Goal: Complete application form

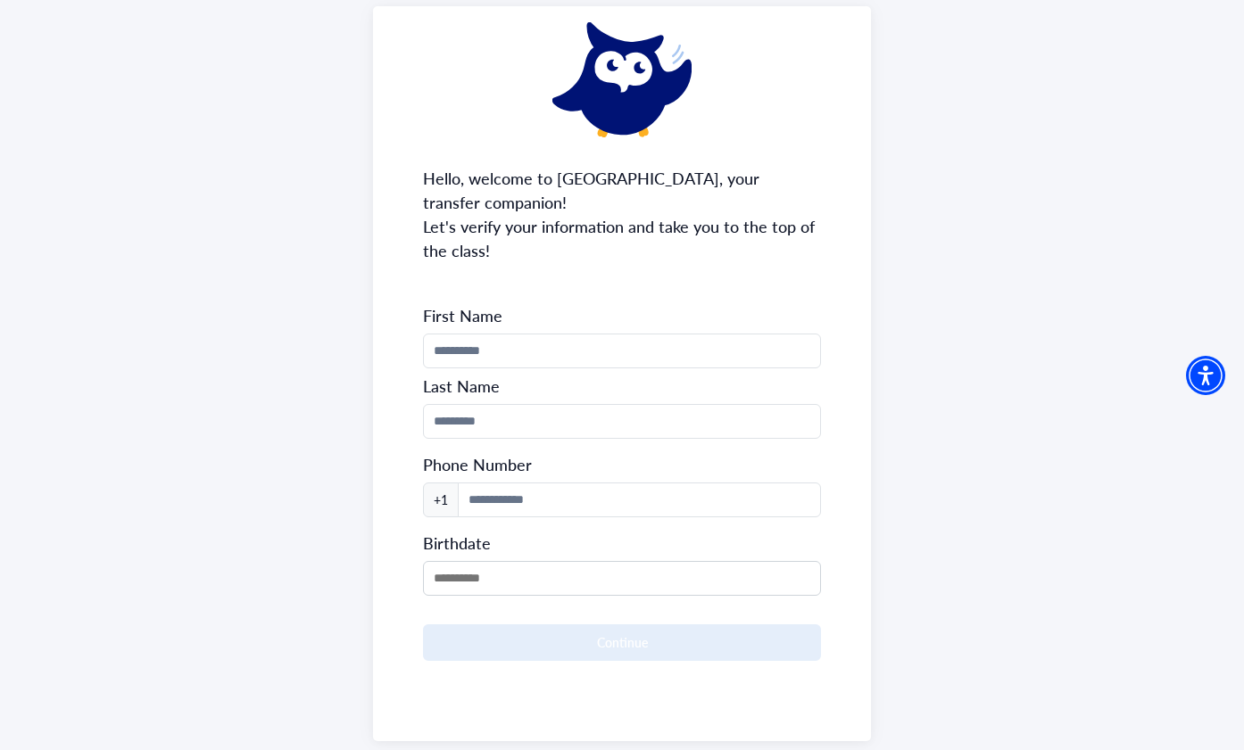
scroll to position [105, 0]
type input "****"
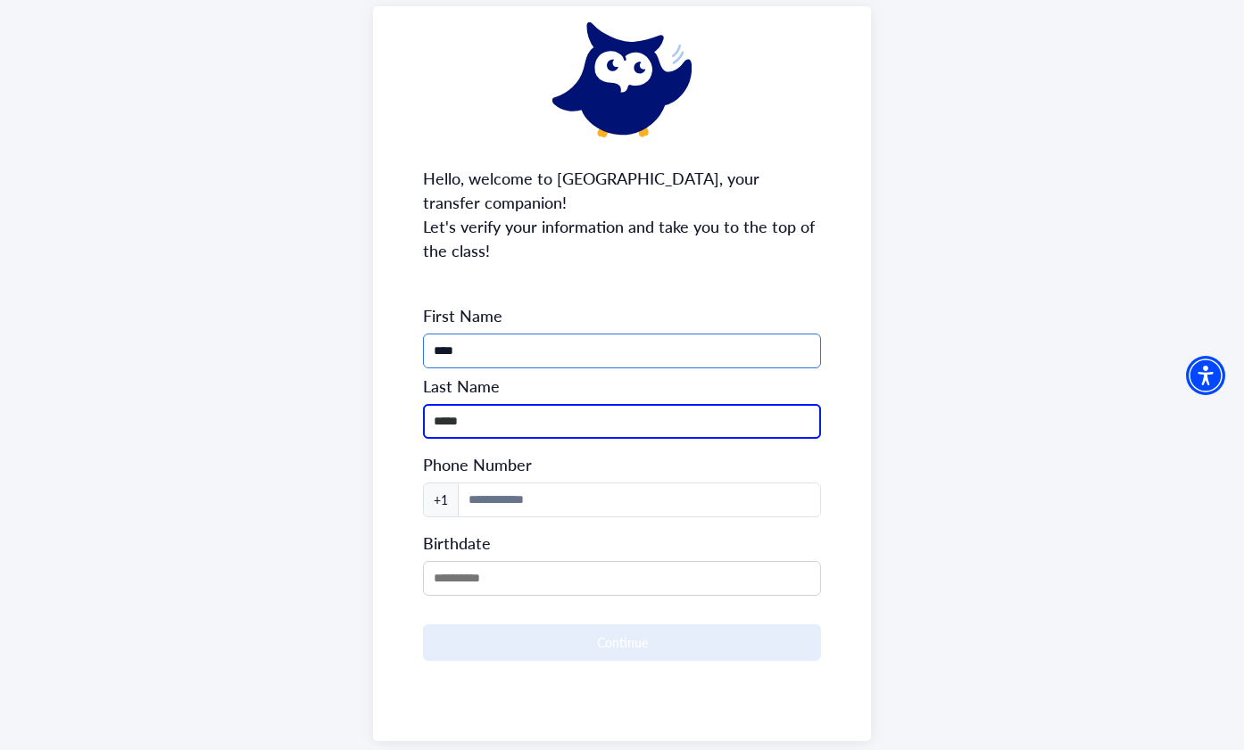
type input "*****"
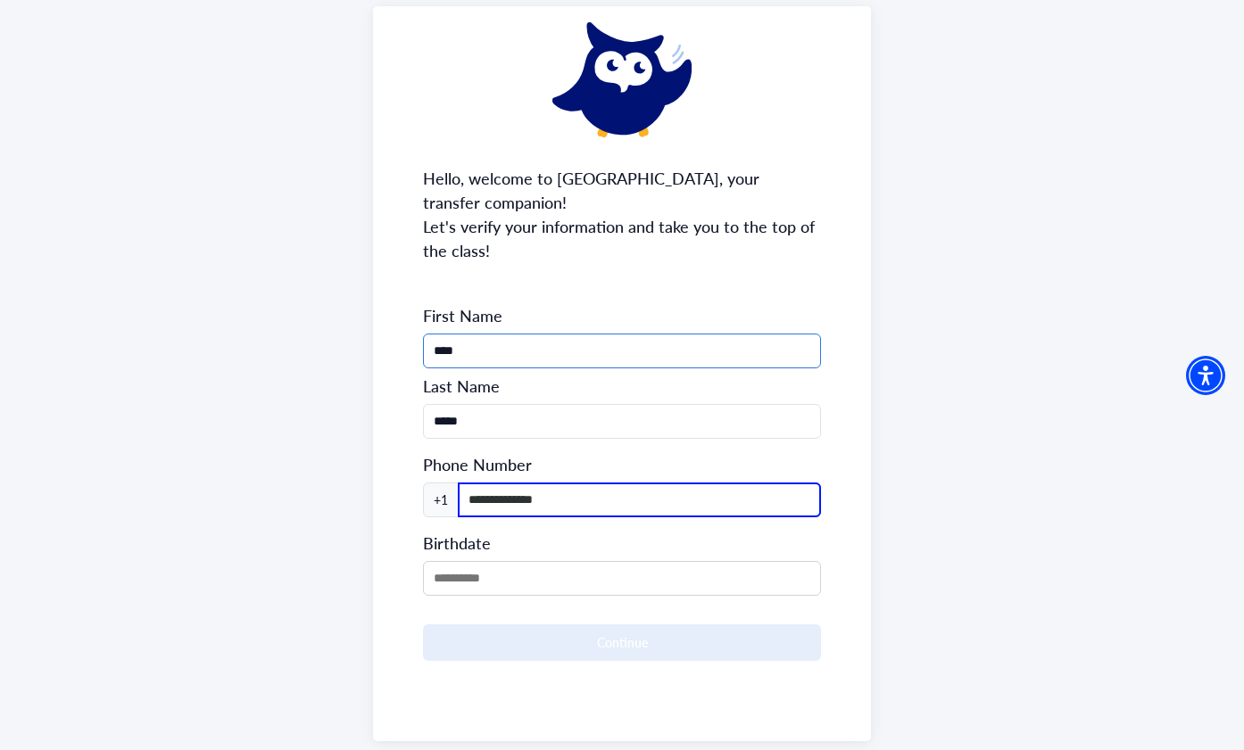
type input "**********"
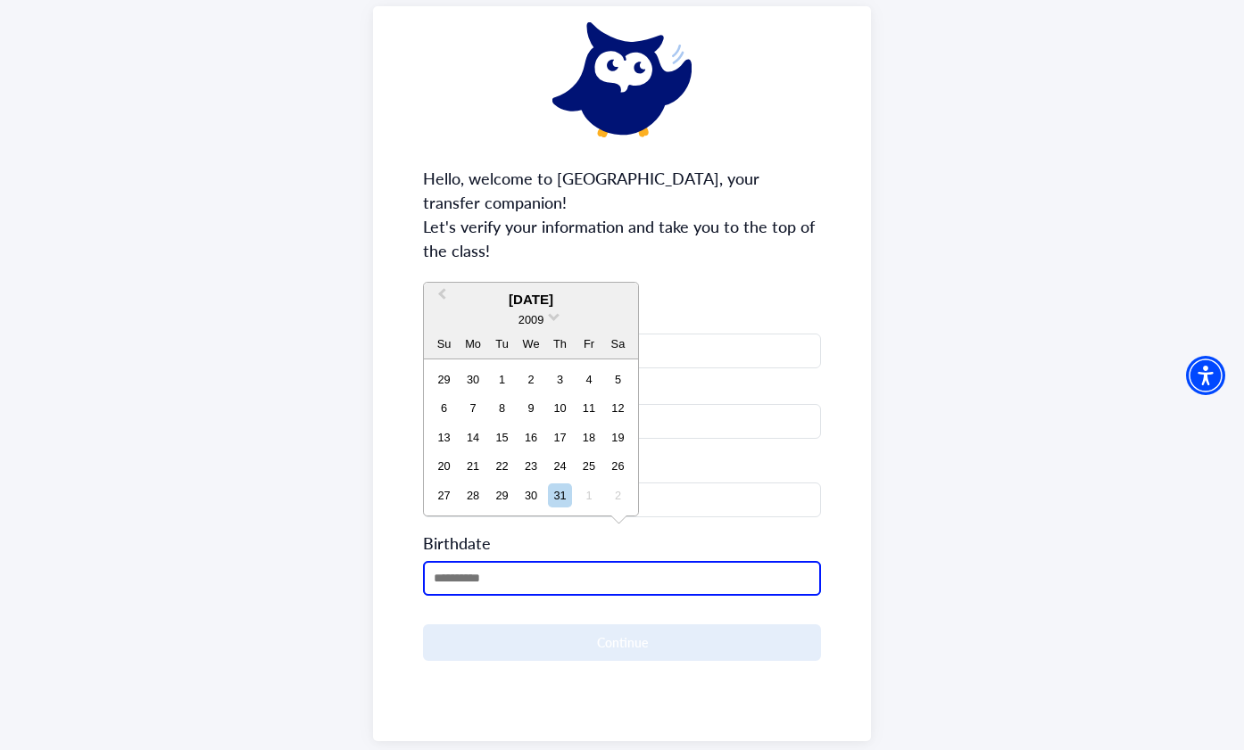
click at [471, 561] on input "MM/DD/YYYY" at bounding box center [622, 578] width 398 height 35
click at [555, 304] on div "[DATE]" at bounding box center [531, 300] width 214 height 21
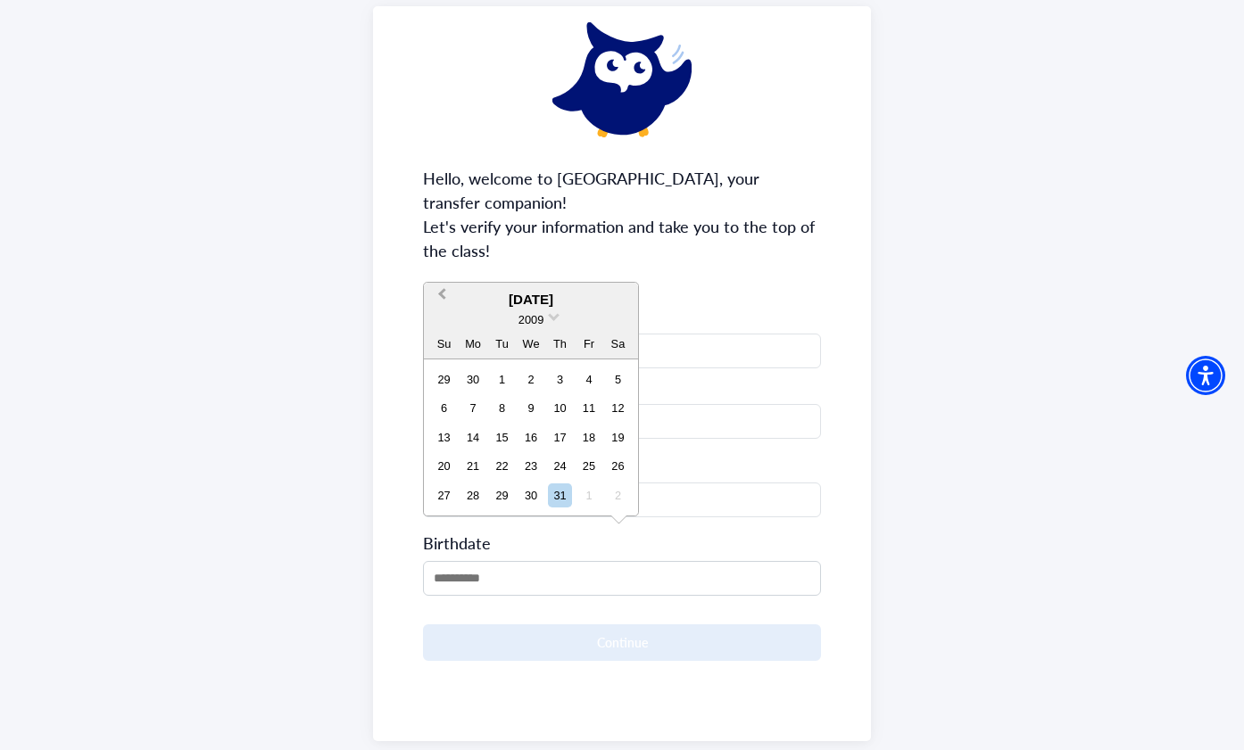
click at [442, 296] on span "Previous Month" at bounding box center [442, 298] width 0 height 27
click at [620, 295] on span "Next Month" at bounding box center [620, 298] width 0 height 27
click at [616, 295] on div "[DATE]" at bounding box center [531, 300] width 214 height 21
click at [626, 300] on div "[DATE]" at bounding box center [531, 300] width 214 height 21
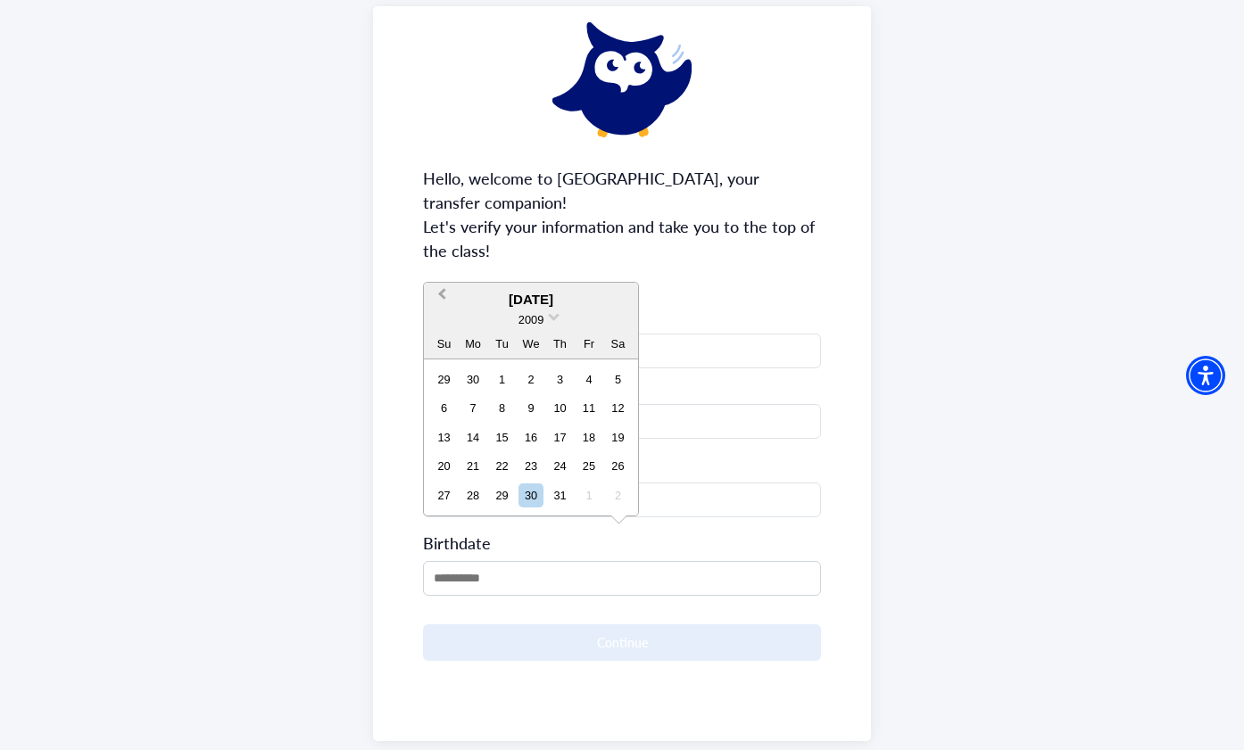
click at [442, 298] on span "Previous Month" at bounding box center [442, 298] width 0 height 27
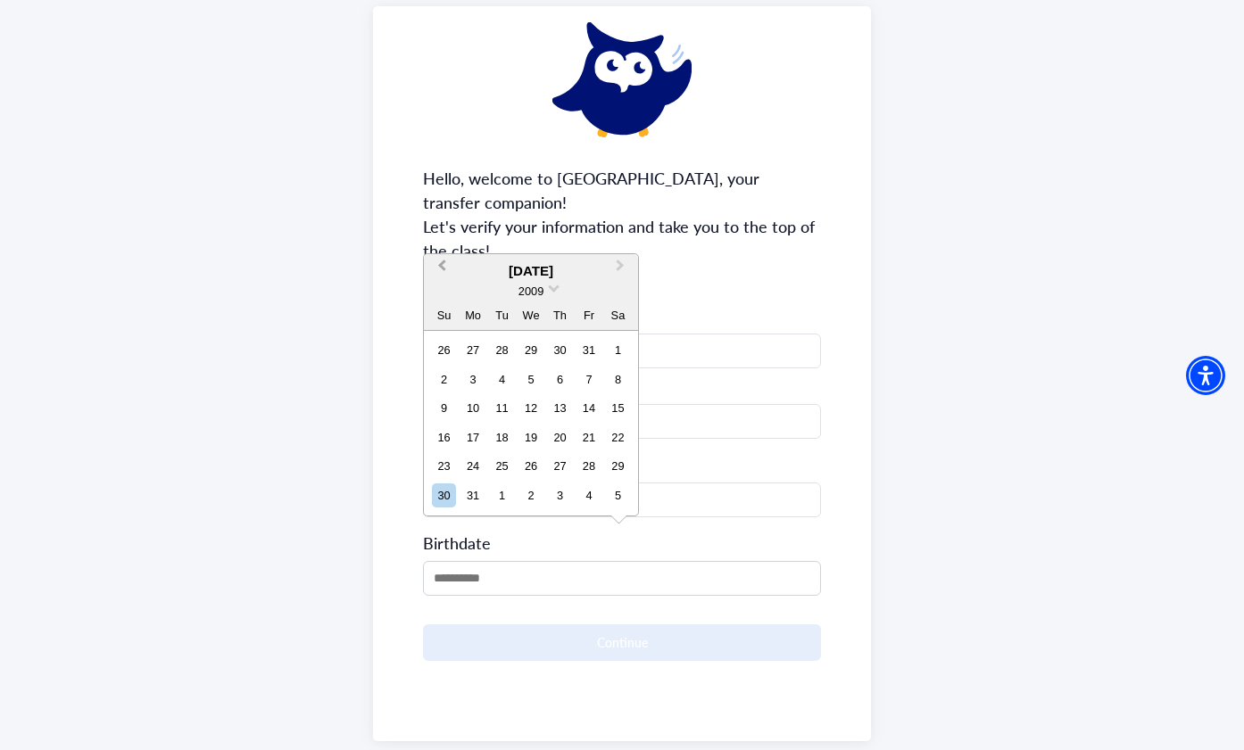
click at [442, 270] on span "Previous Month" at bounding box center [442, 269] width 0 height 27
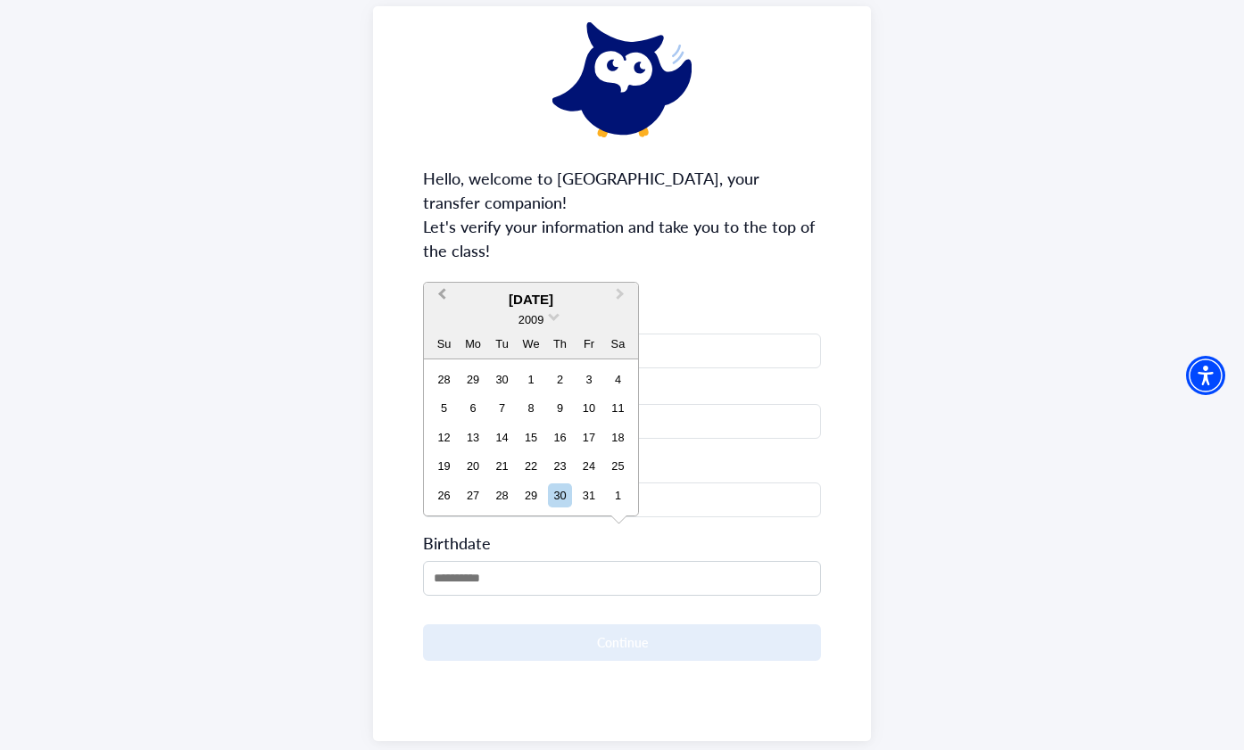
click at [442, 295] on span "Previous Month" at bounding box center [442, 298] width 0 height 27
click at [442, 294] on span "Previous Month" at bounding box center [442, 298] width 0 height 27
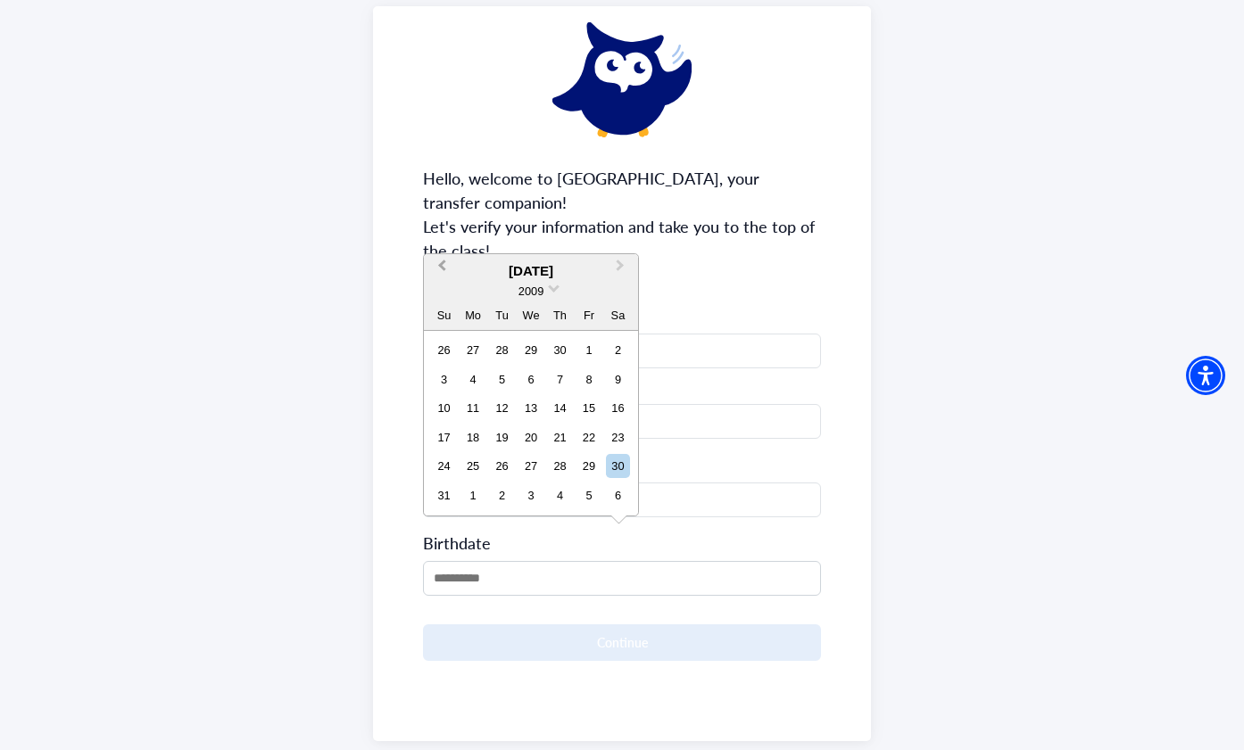
click at [442, 269] on span "Previous Month" at bounding box center [442, 269] width 0 height 27
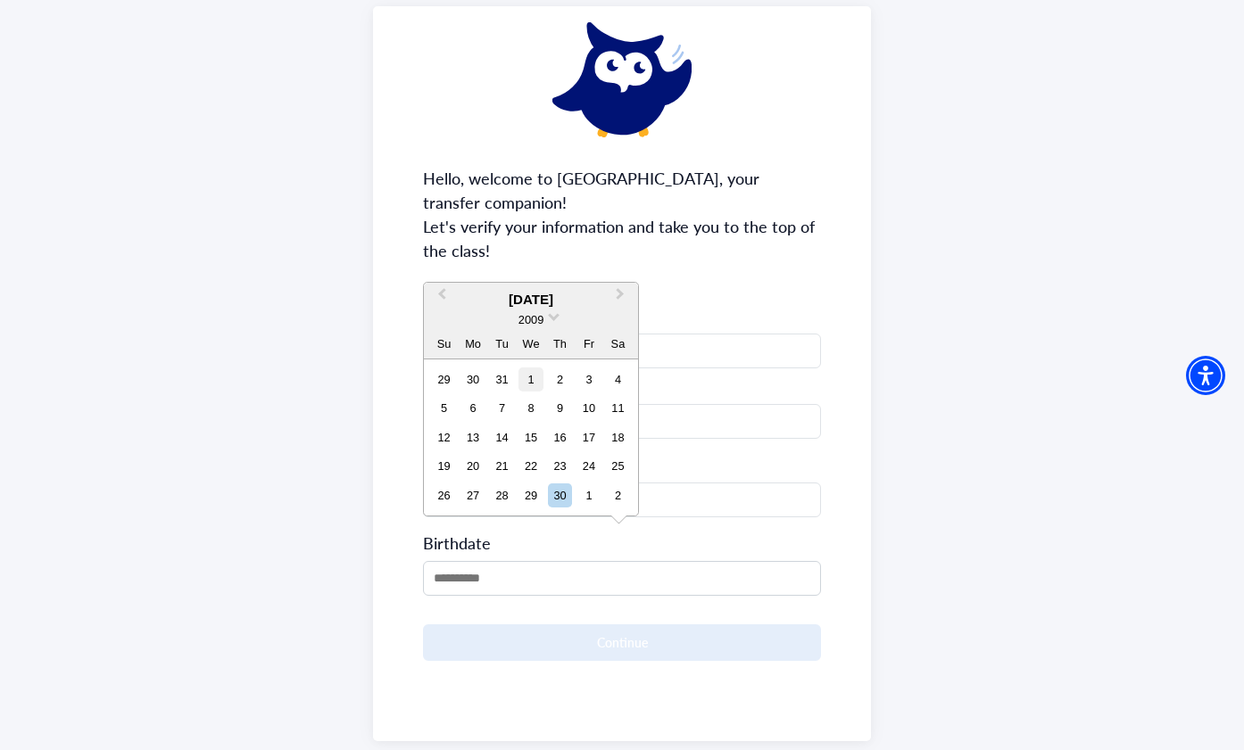
click at [526, 378] on div "1" at bounding box center [530, 380] width 24 height 24
type input "**********"
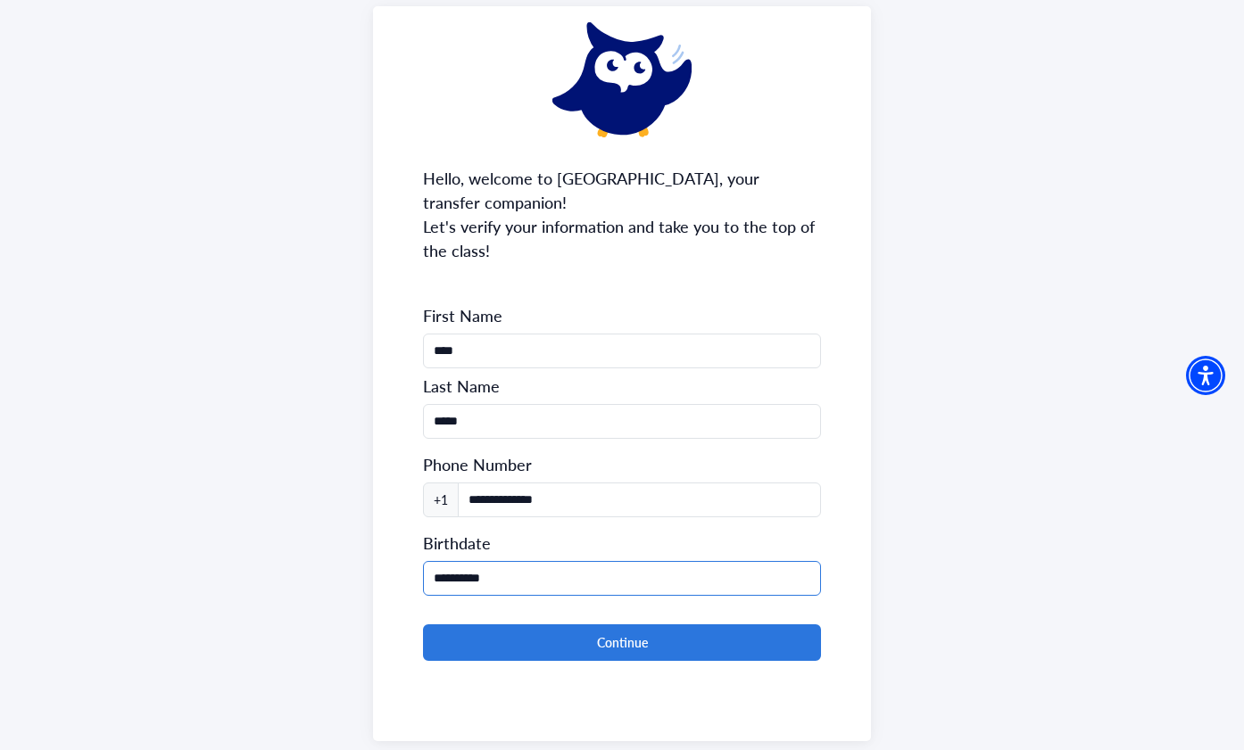
click at [471, 561] on input "**********" at bounding box center [622, 578] width 398 height 35
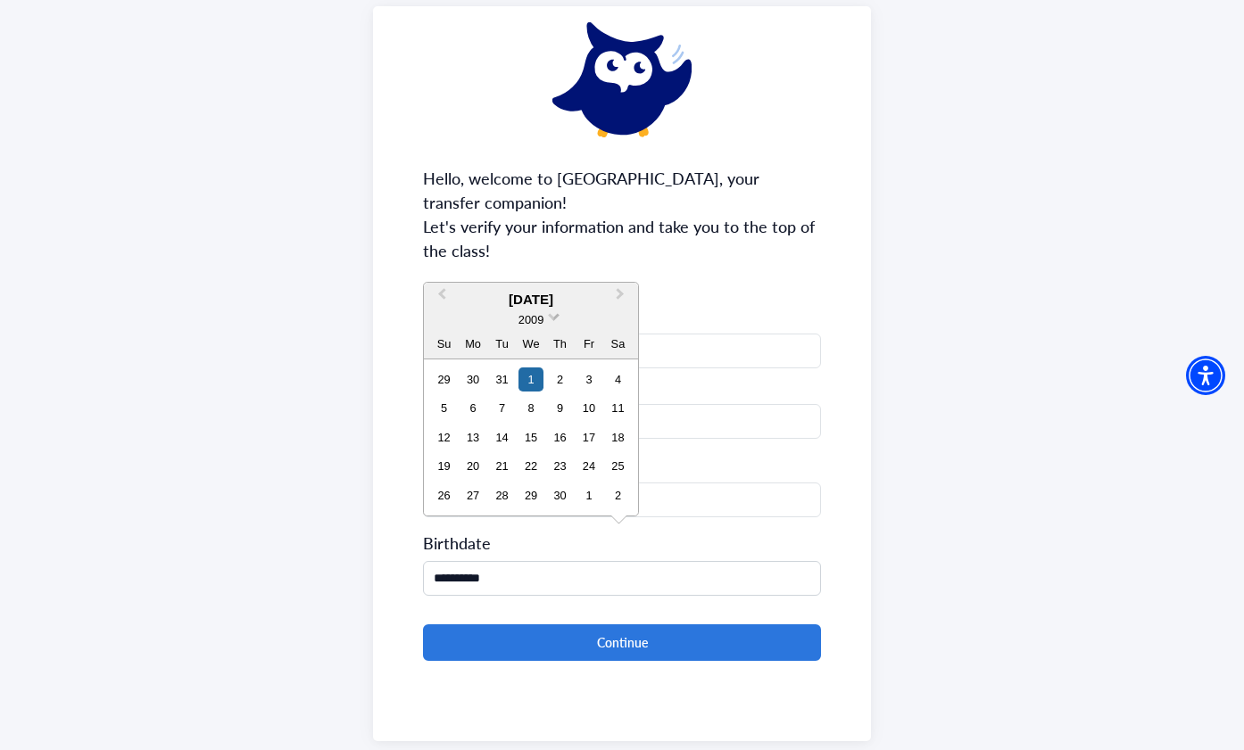
click at [540, 322] on span "2009" at bounding box center [530, 319] width 25 height 13
click at [528, 376] on div "1981" at bounding box center [530, 373] width 105 height 18
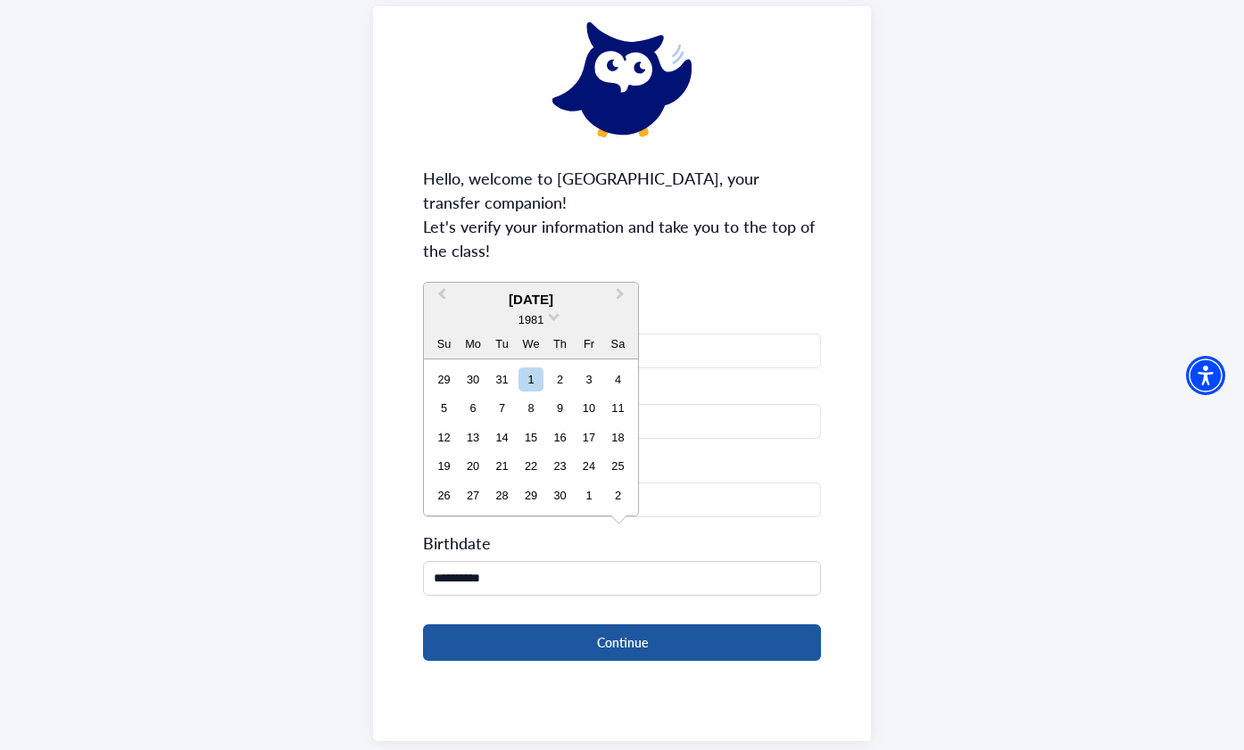
click at [566, 624] on button "Continue" at bounding box center [622, 642] width 398 height 37
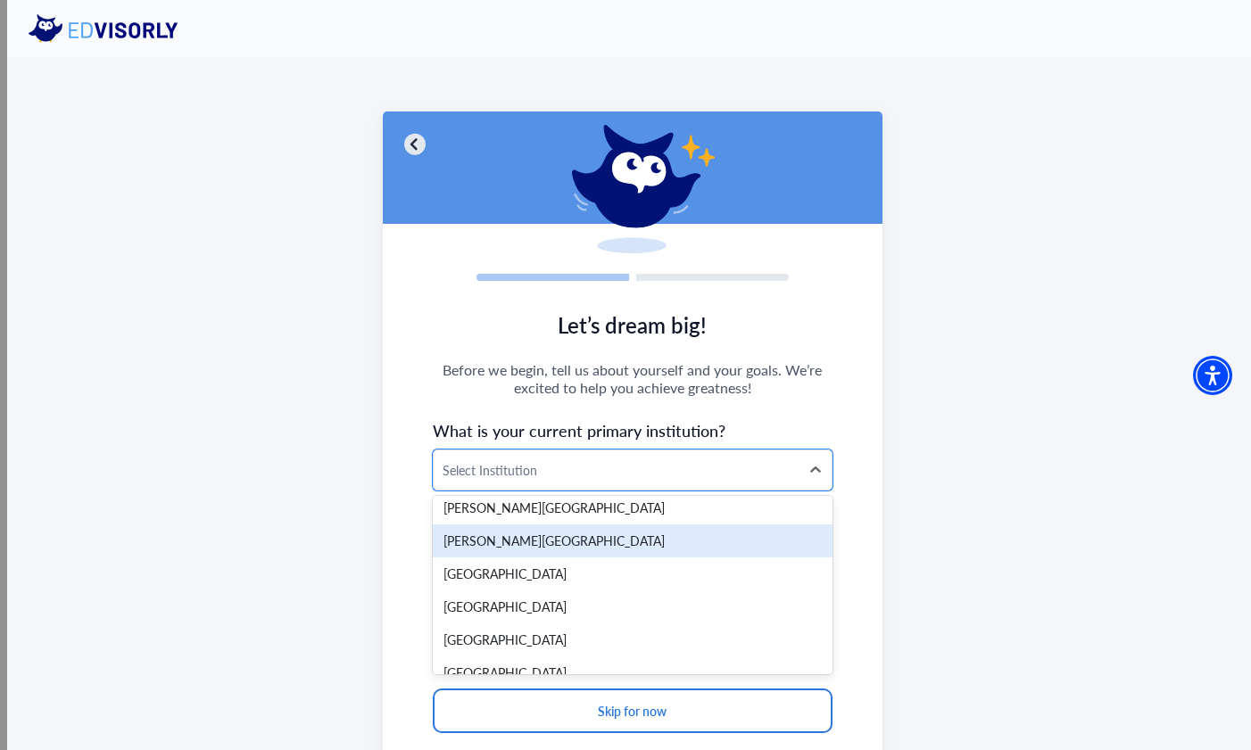
scroll to position [5103, 0]
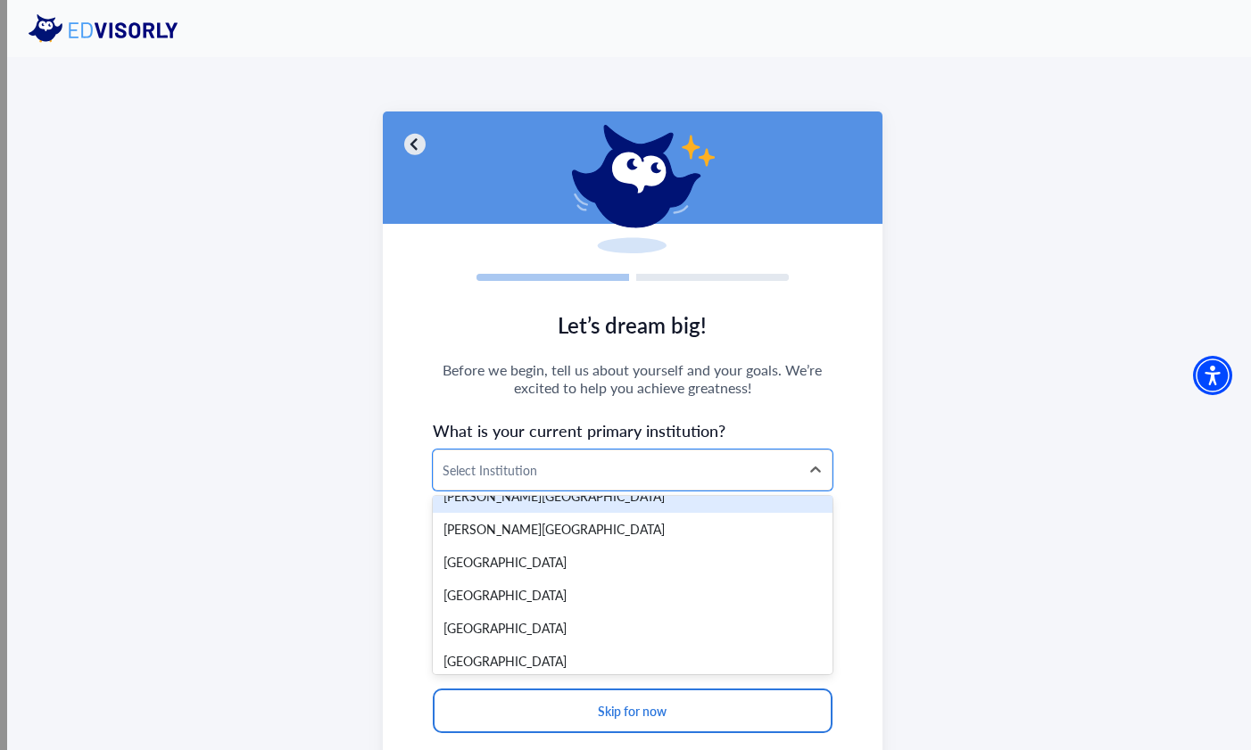
click at [272, 428] on div "Let’s dream big! Before we begin, tell us about yourself and your goals. We’re …" at bounding box center [632, 440] width 1251 height 766
click at [493, 388] on span "Before we begin, tell us about yourself and your goals. We’re excited to help y…" at bounding box center [633, 379] width 401 height 36
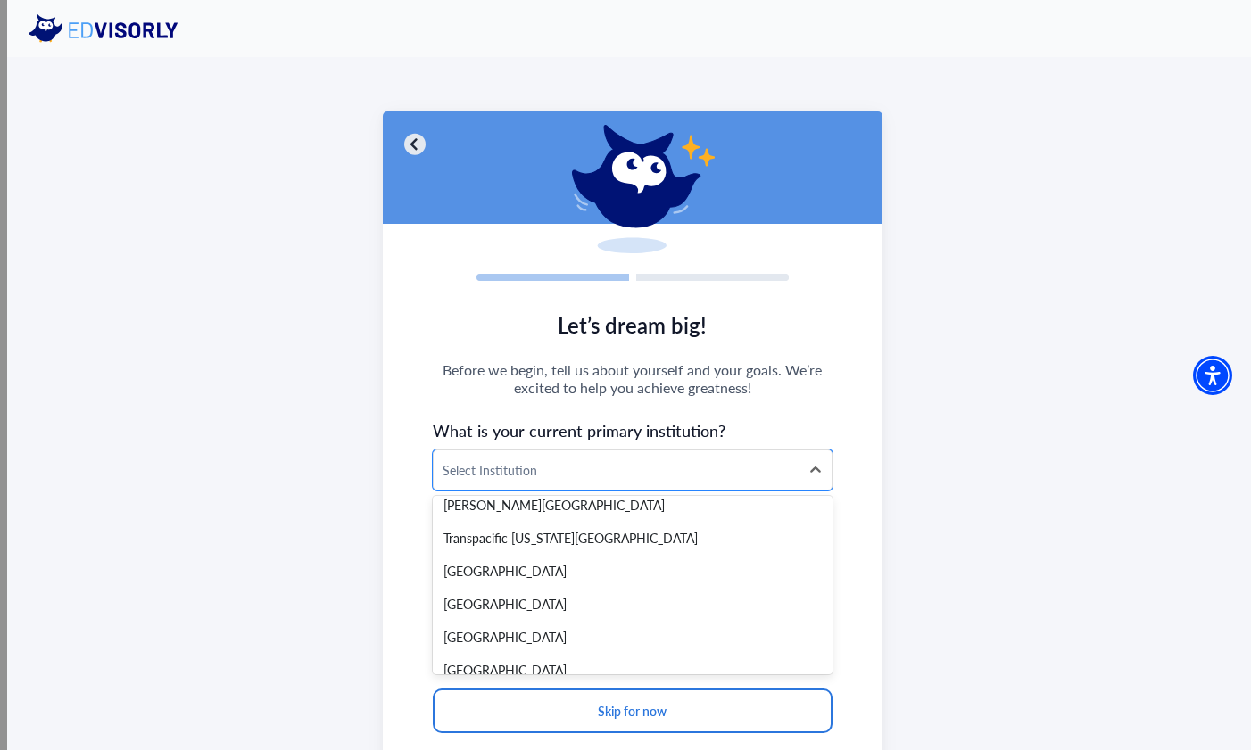
scroll to position [30595, 0]
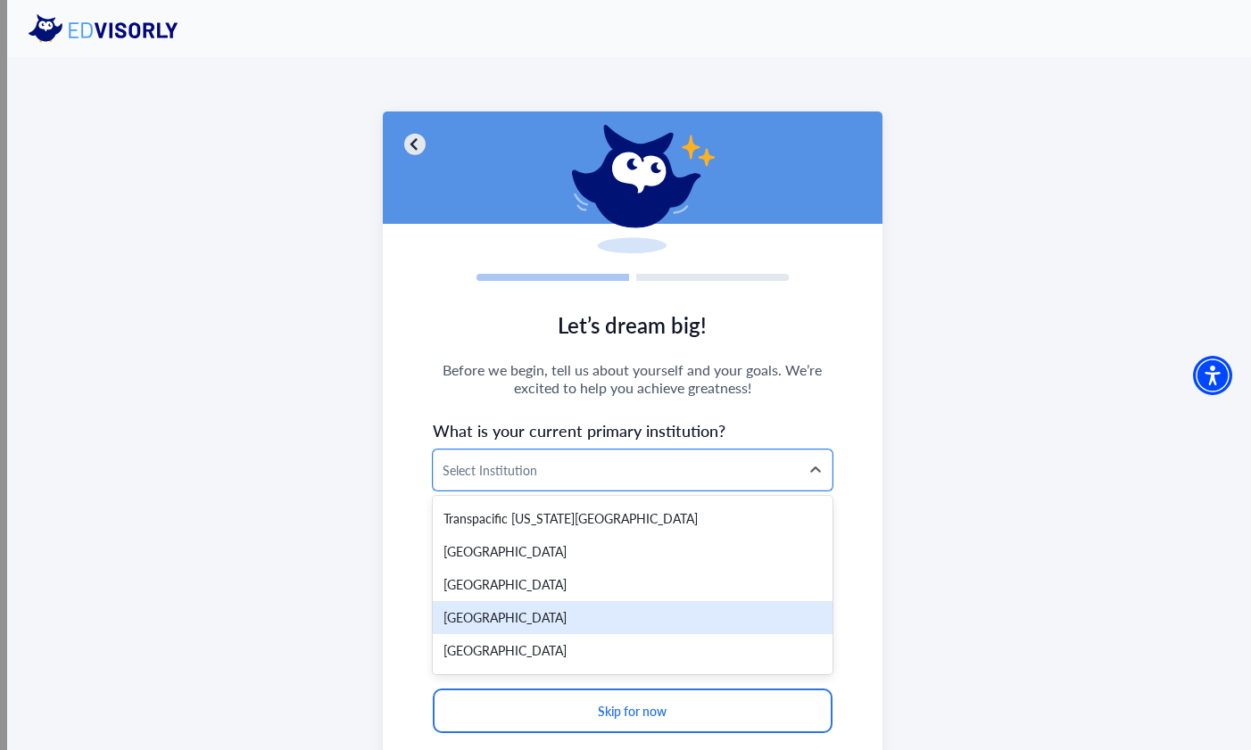
click at [553, 601] on div "[GEOGRAPHIC_DATA]" at bounding box center [633, 617] width 401 height 33
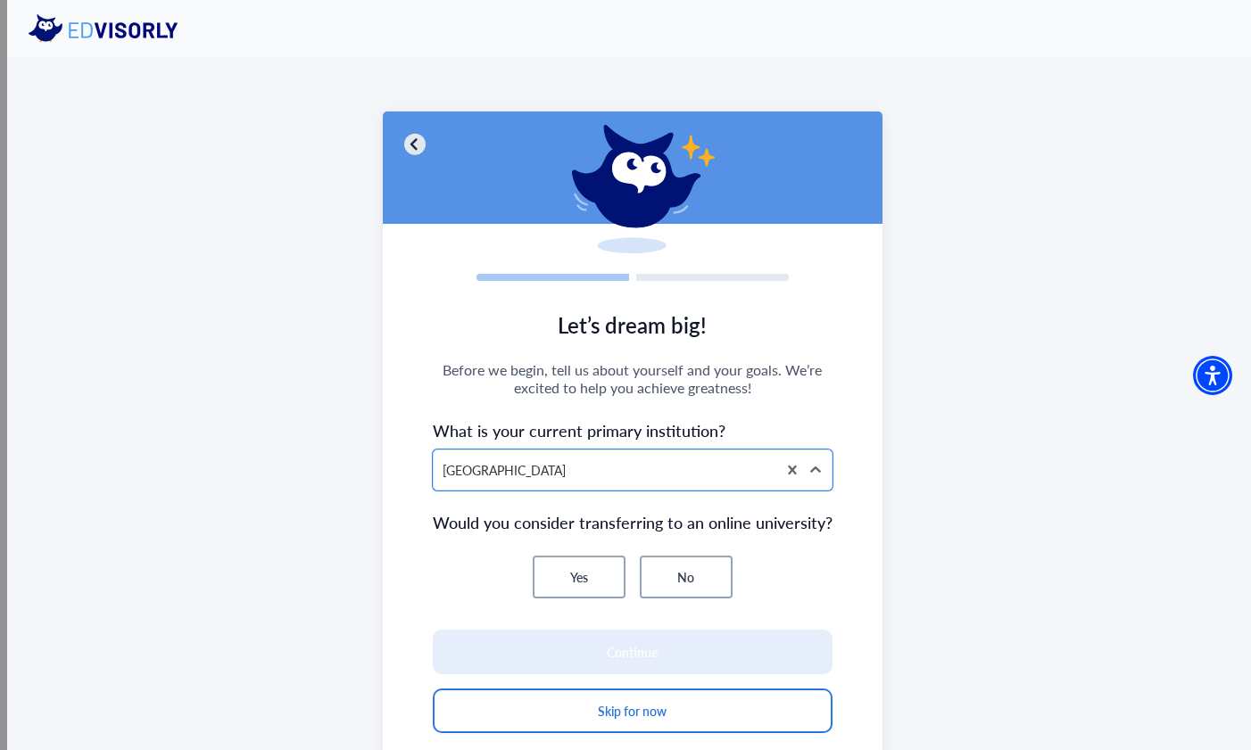
click at [578, 573] on button "Yes" at bounding box center [579, 577] width 93 height 43
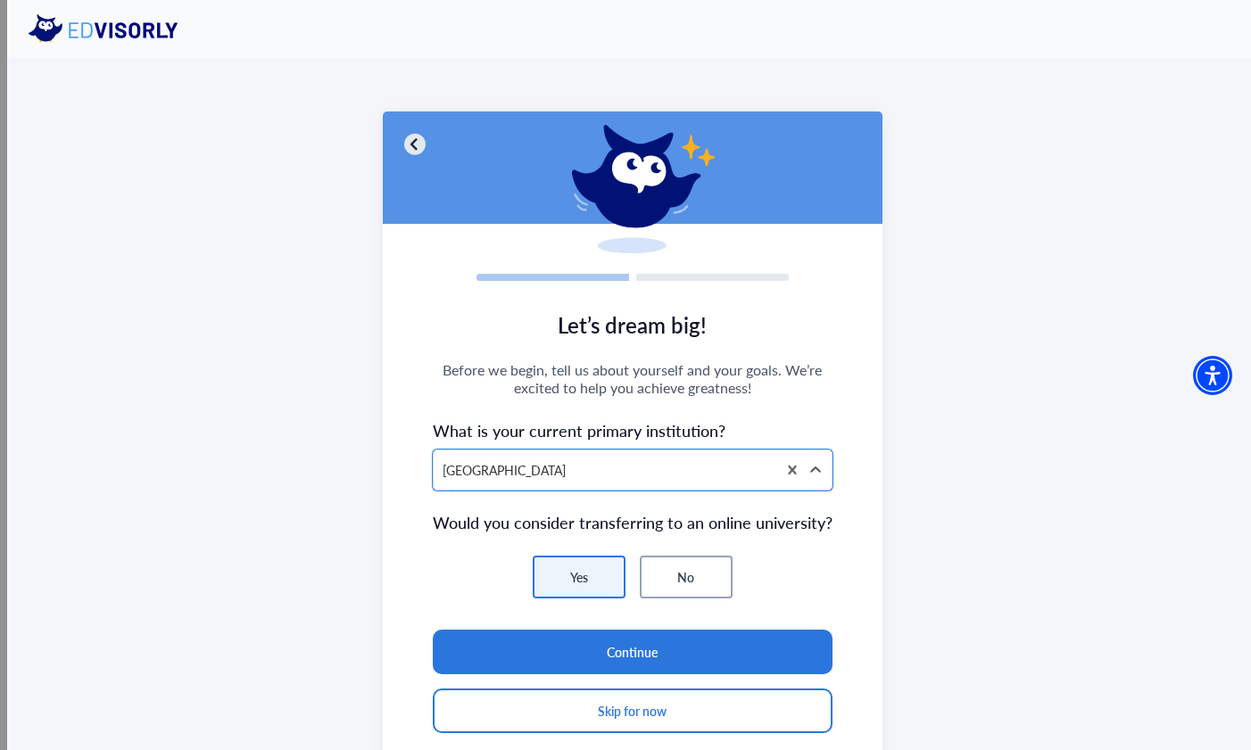
click at [657, 572] on button "No" at bounding box center [686, 577] width 93 height 43
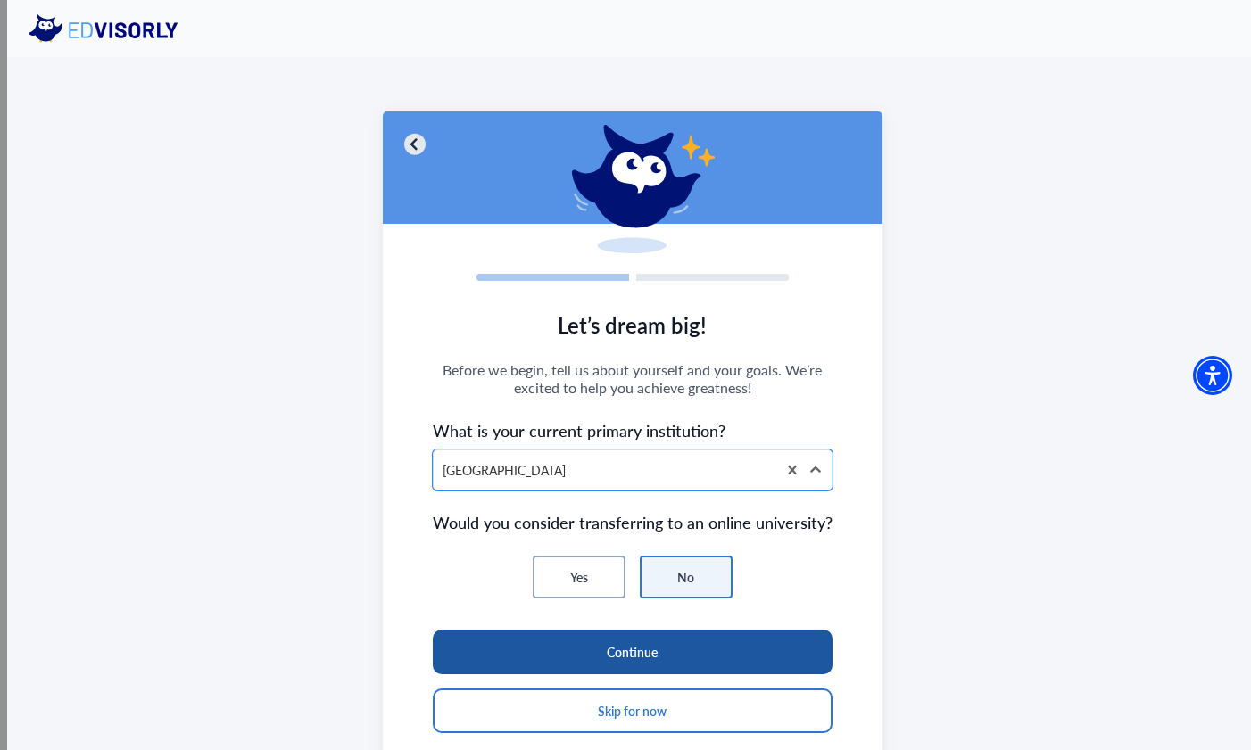
click at [629, 642] on button "Continue" at bounding box center [633, 652] width 401 height 45
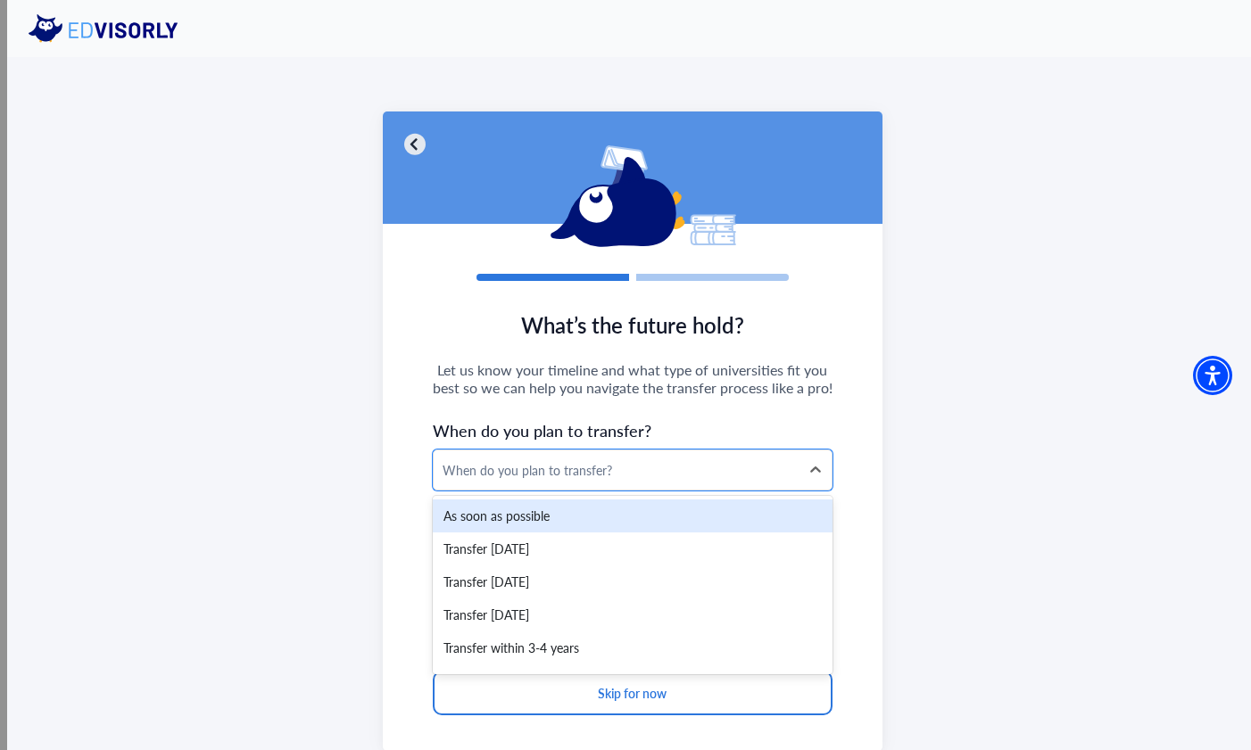
click at [544, 478] on div "When do you plan to transfer?" at bounding box center [616, 470] width 349 height 19
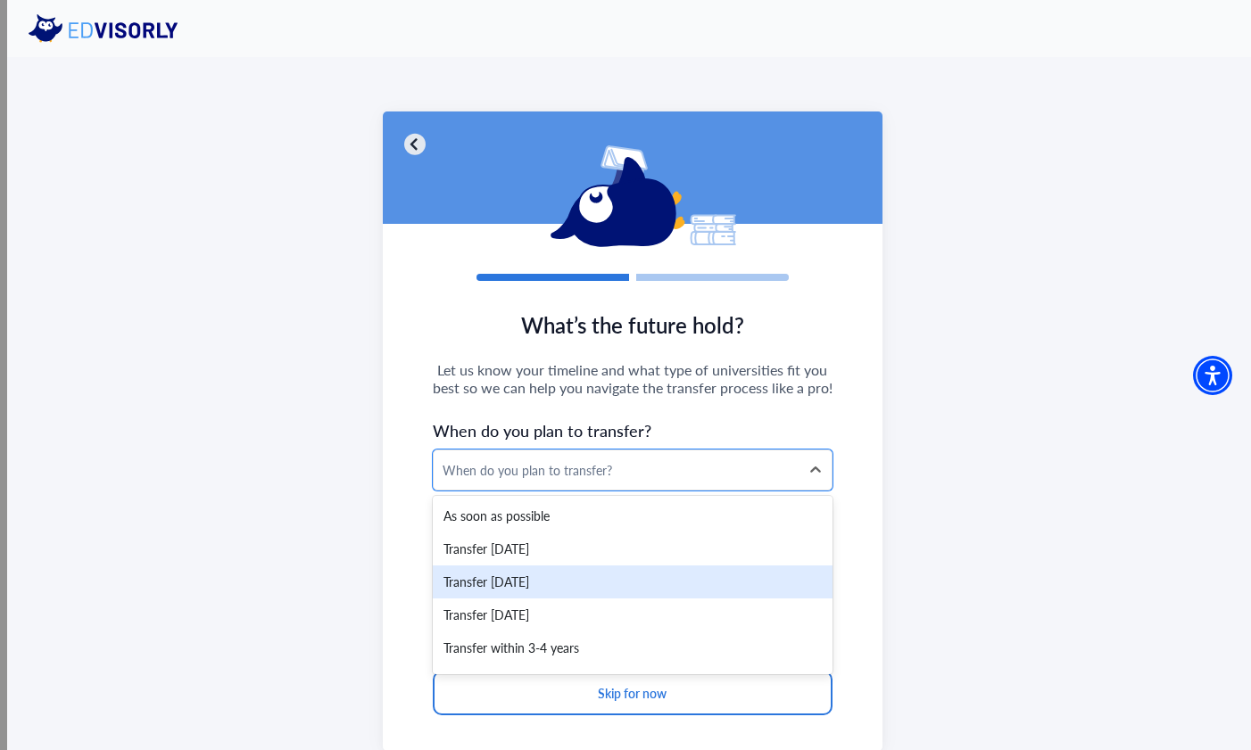
click at [583, 584] on div "Transfer [DATE]" at bounding box center [633, 582] width 401 height 33
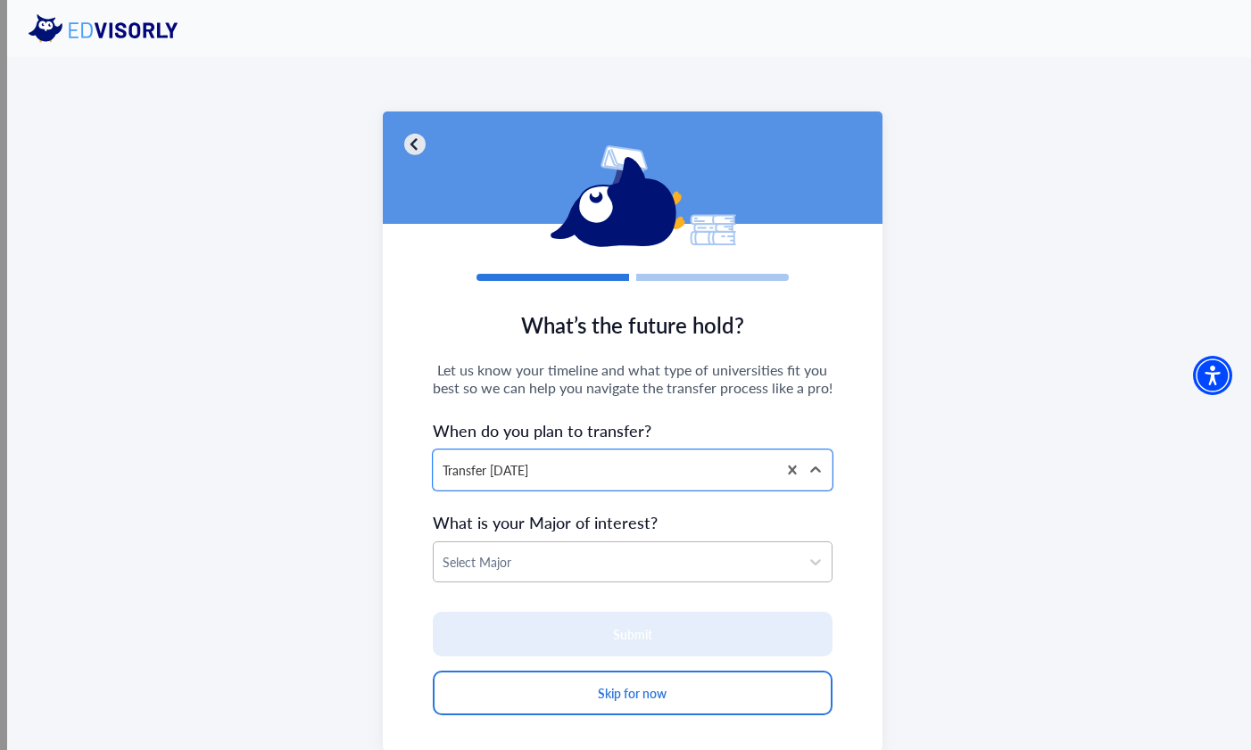
click at [582, 575] on div "Select Major" at bounding box center [617, 561] width 367 height 39
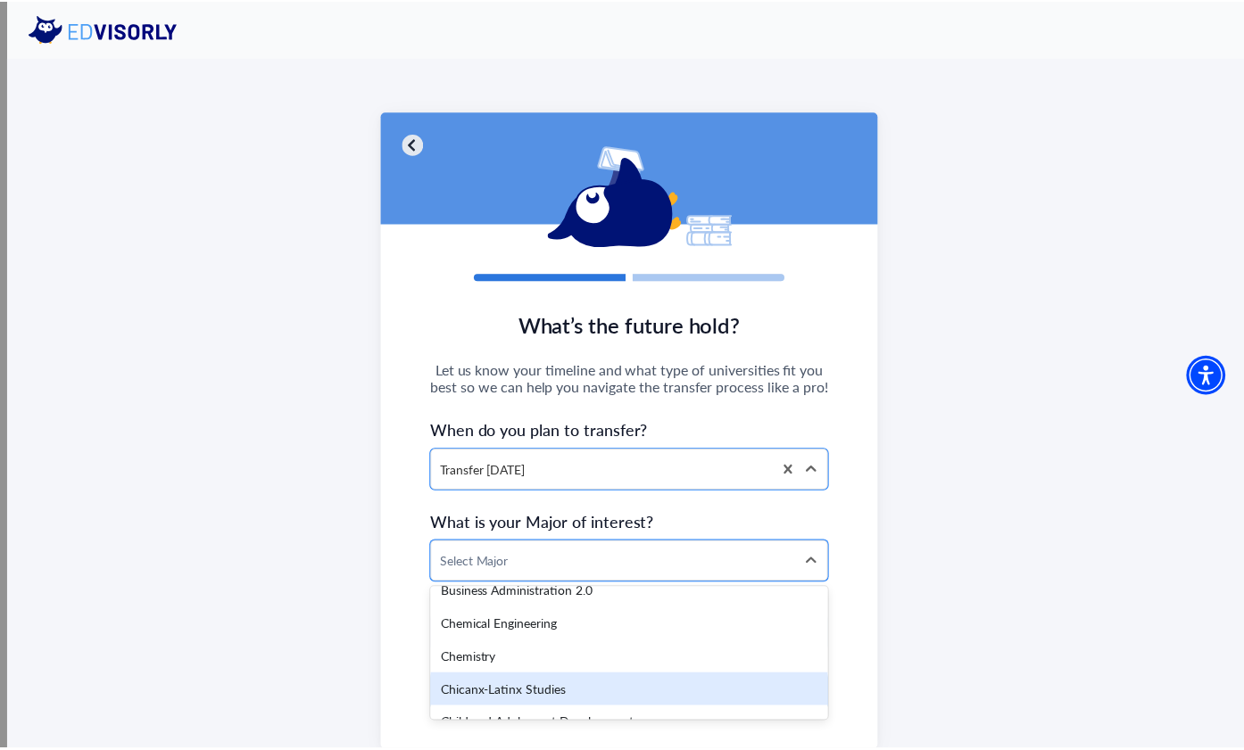
scroll to position [633, 0]
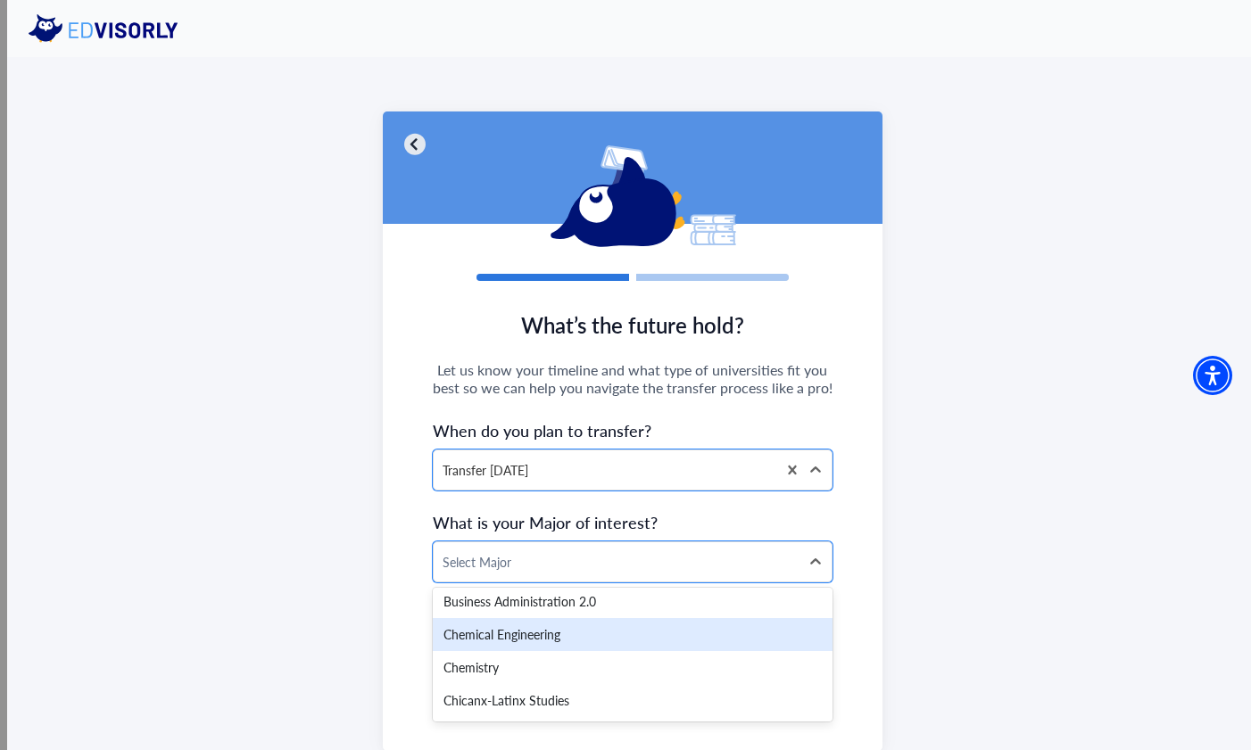
click at [596, 637] on div "Chemical Engineering" at bounding box center [633, 634] width 401 height 33
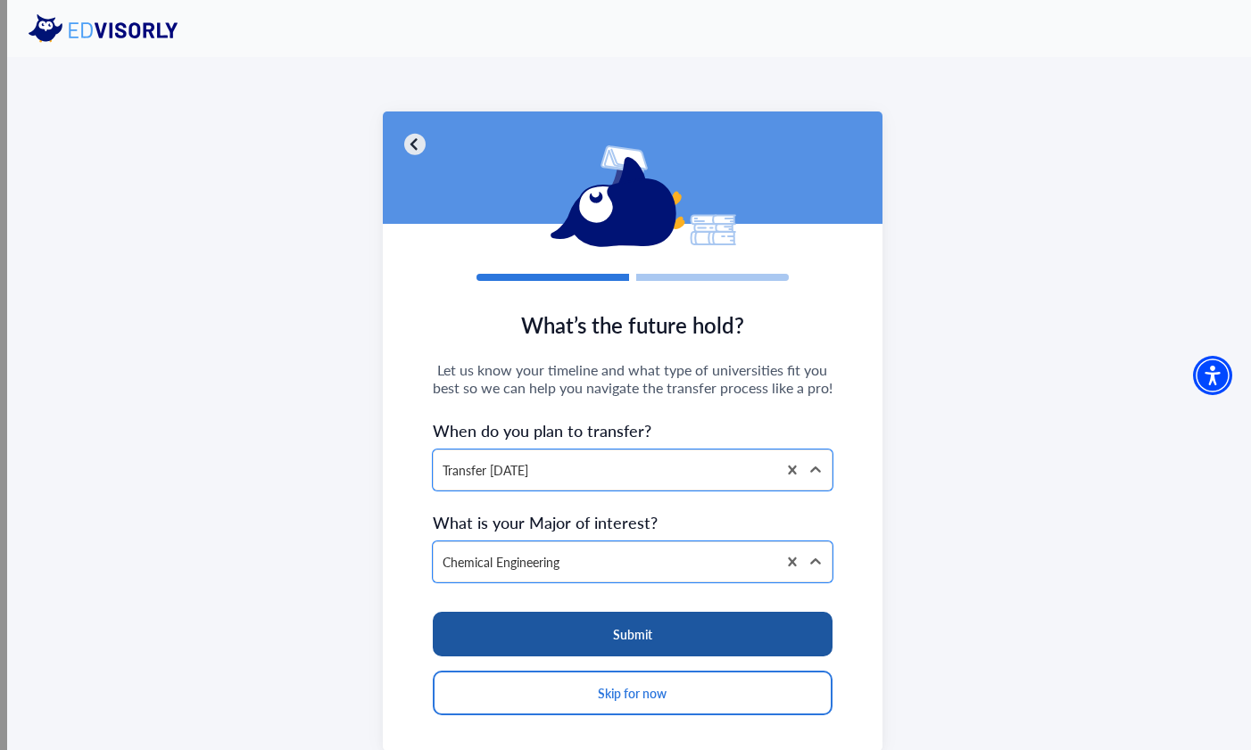
click at [570, 637] on button "Submit" at bounding box center [633, 634] width 401 height 45
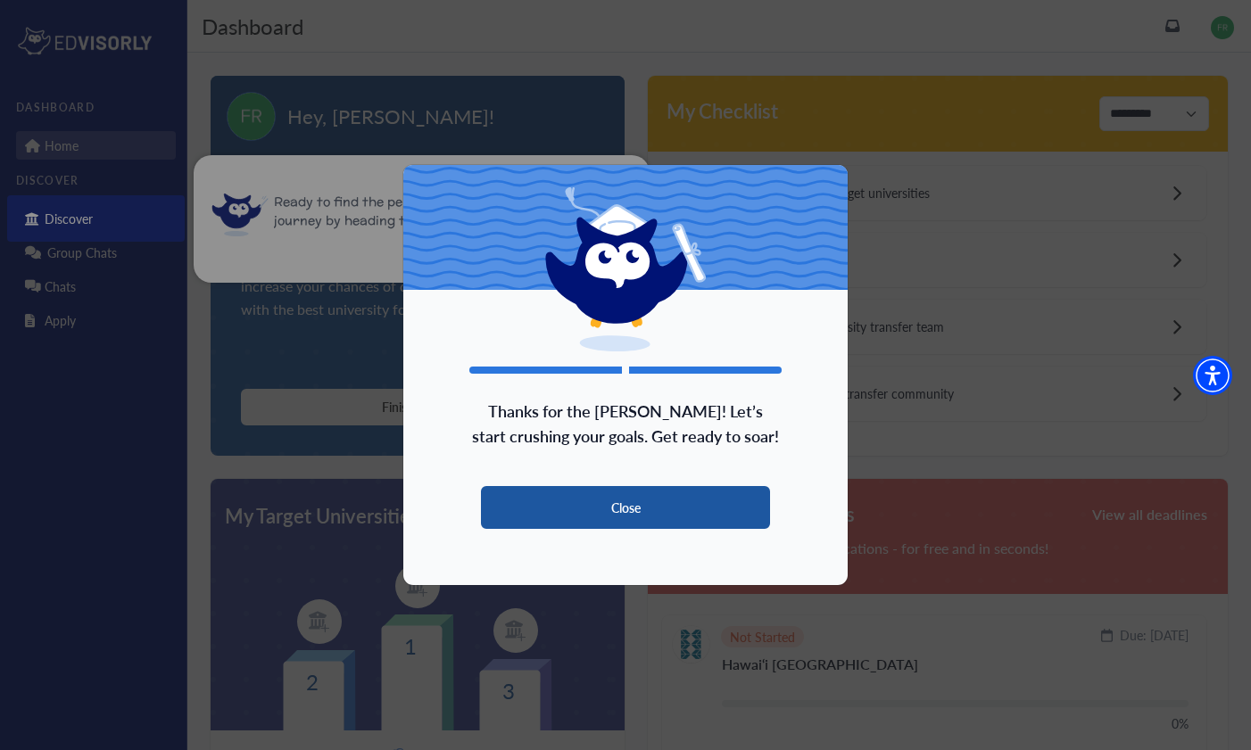
click at [555, 514] on button "Close" at bounding box center [625, 507] width 289 height 43
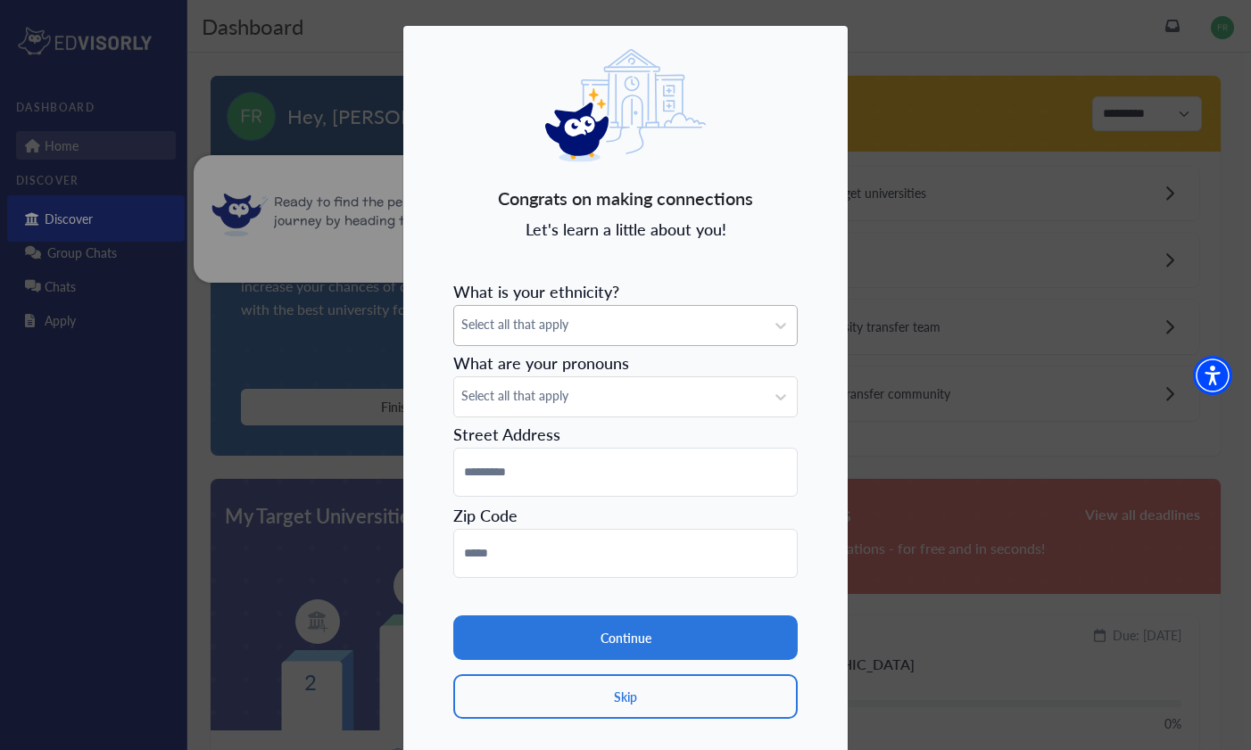
click at [475, 330] on span "Select all that apply" at bounding box center [609, 324] width 296 height 19
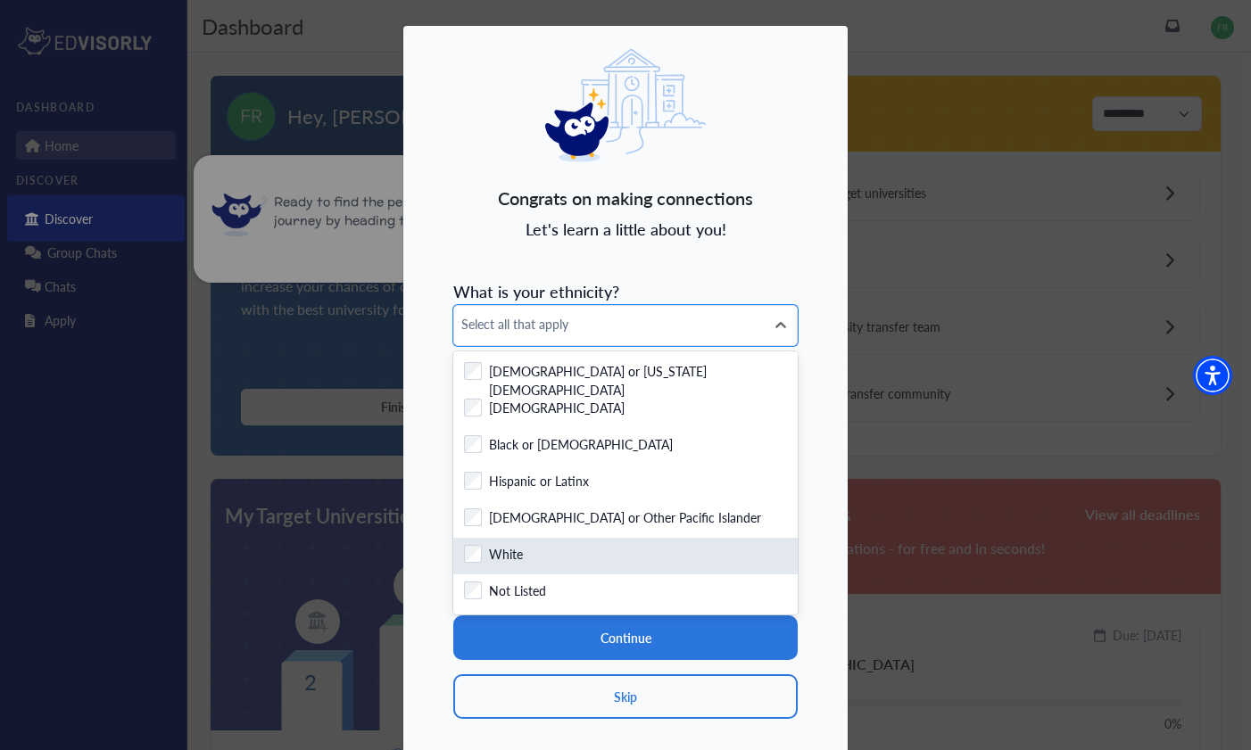
click at [498, 562] on label "White" at bounding box center [506, 556] width 34 height 22
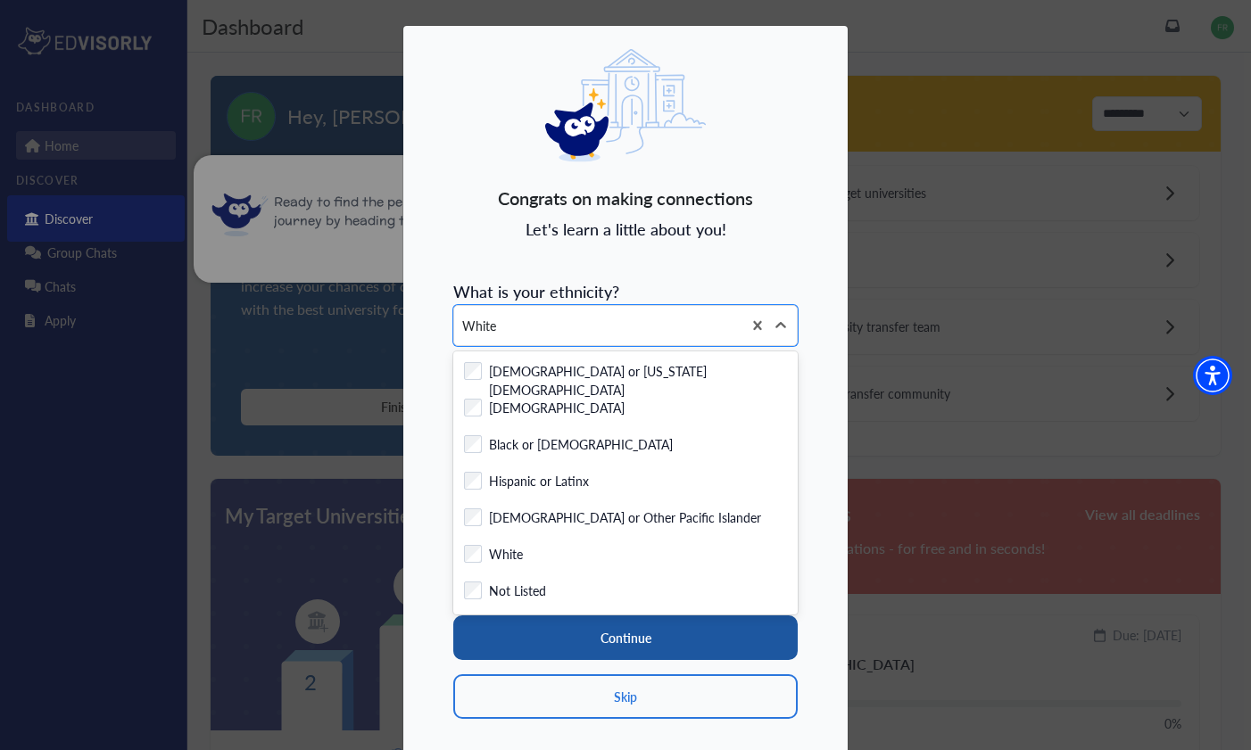
click at [558, 639] on button "Continue" at bounding box center [625, 638] width 344 height 45
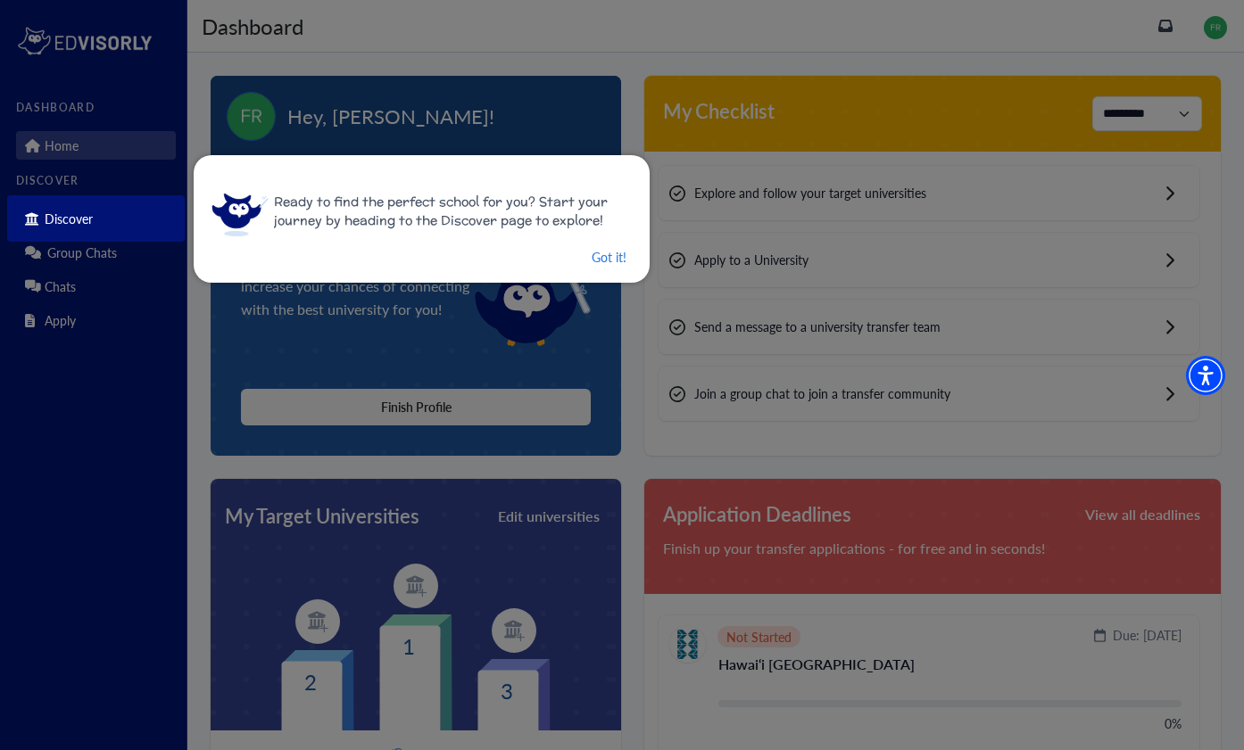
click at [589, 272] on div "Ready to find the perfect school for you? Start your journey by heading to the …" at bounding box center [422, 219] width 456 height 128
click at [590, 270] on div "Ready to find the perfect school for you? Start your journey by heading to the …" at bounding box center [422, 219] width 456 height 128
click at [591, 260] on button "Got it!" at bounding box center [609, 257] width 38 height 22
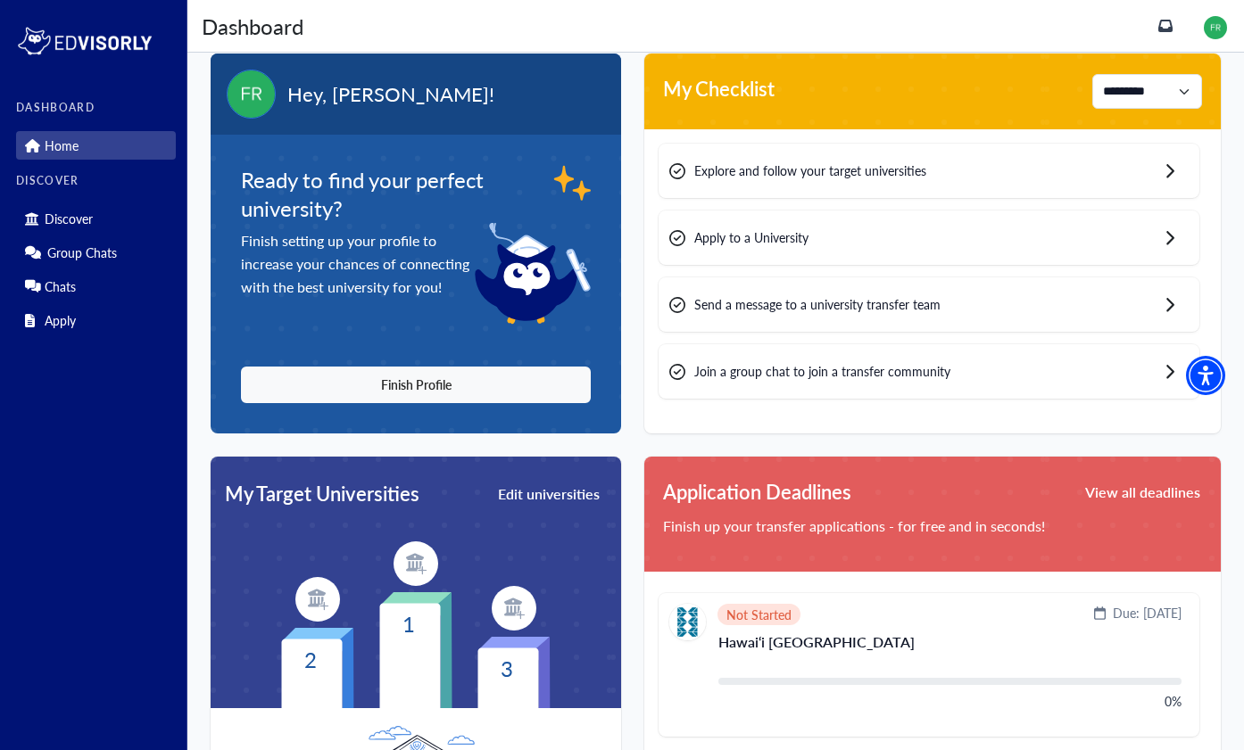
scroll to position [29, 0]
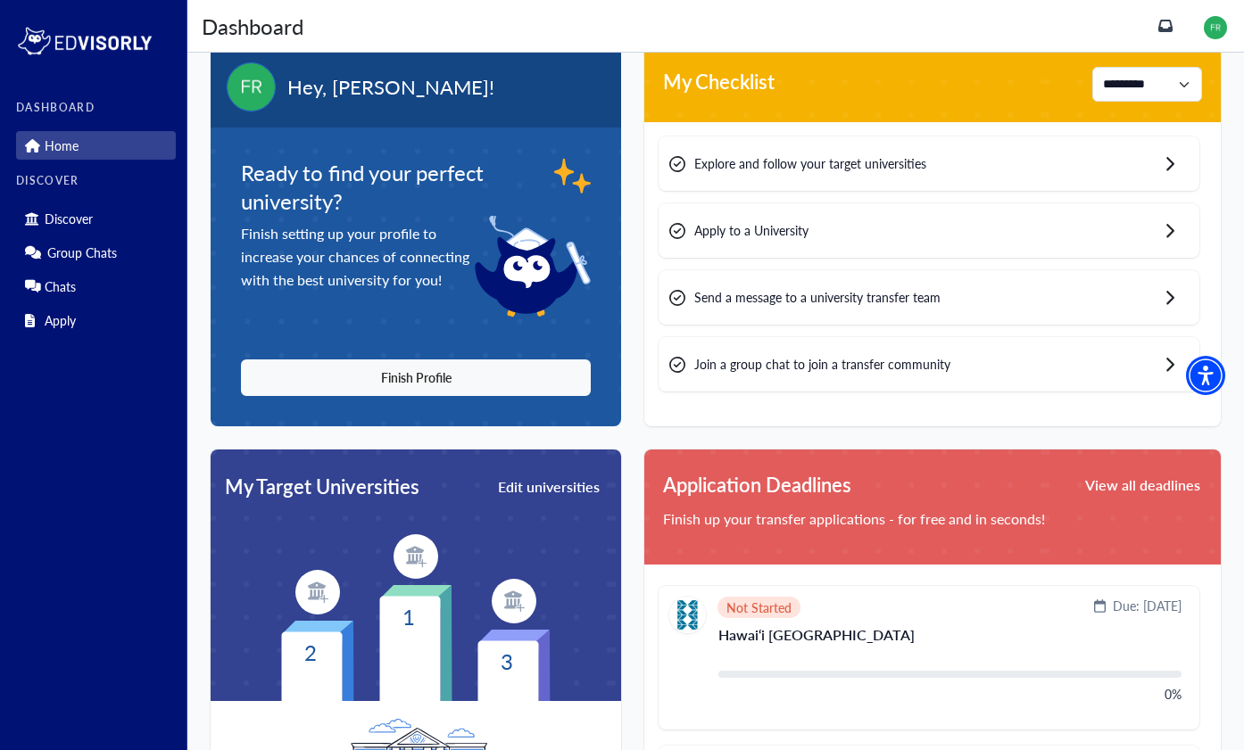
click at [1044, 301] on div "Send a message to a university transfer team" at bounding box center [928, 297] width 541 height 54
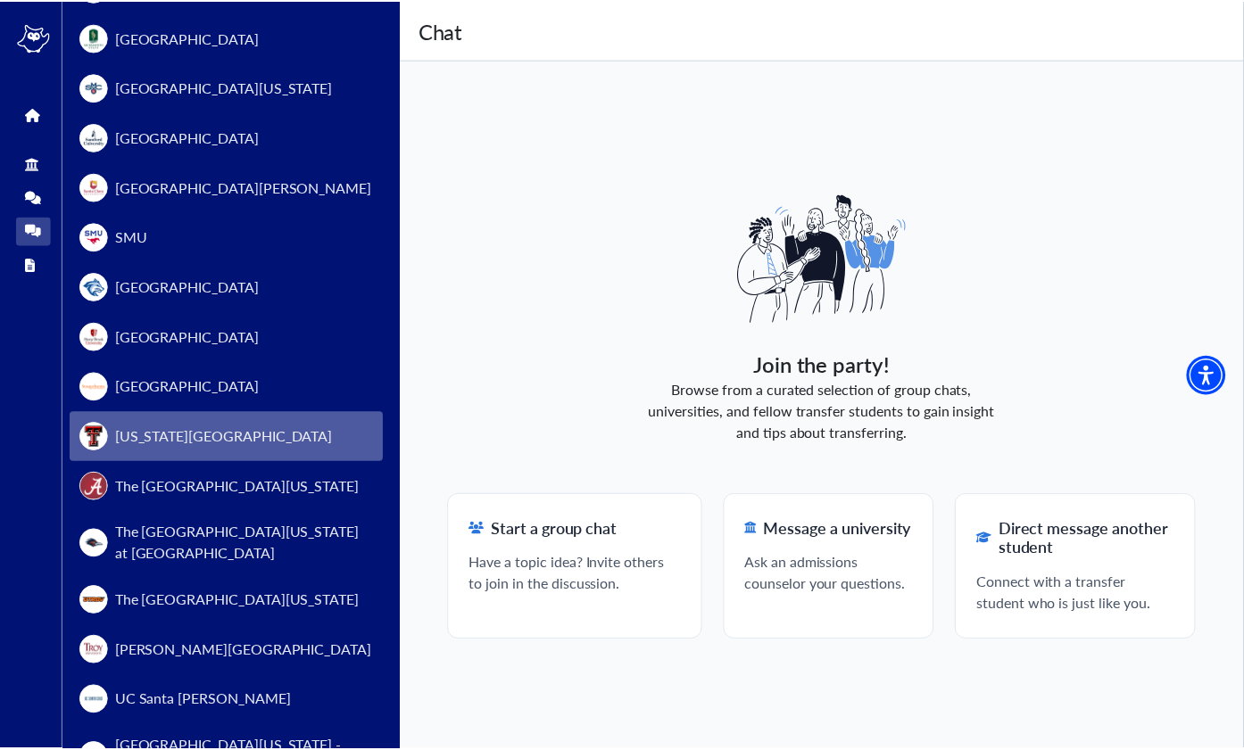
scroll to position [1612, 0]
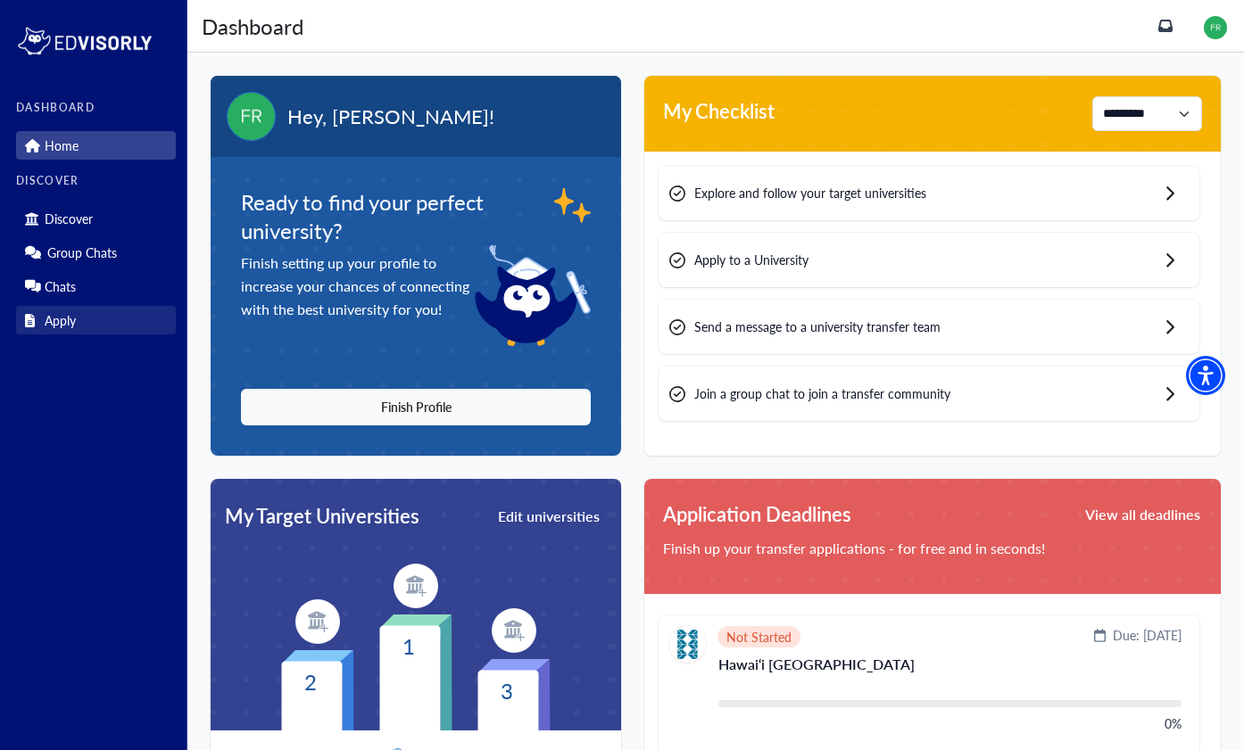
click at [70, 318] on p "Apply" at bounding box center [60, 320] width 31 height 15
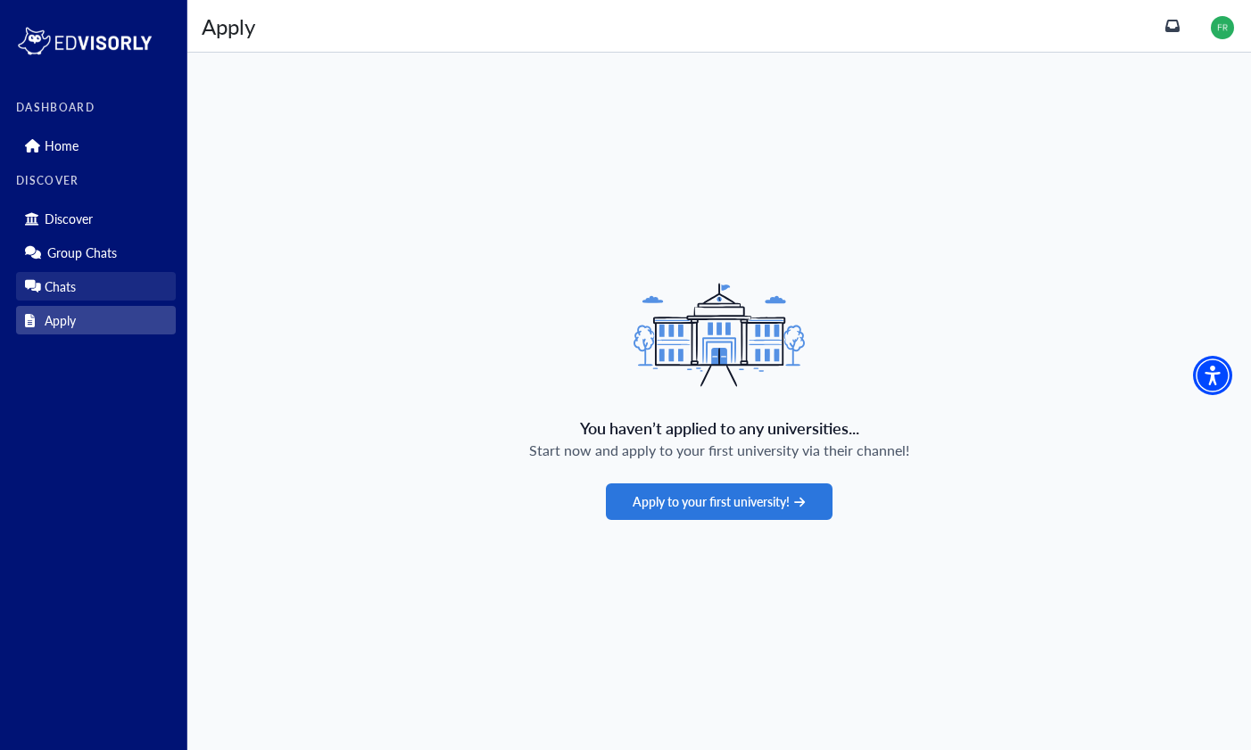
click at [73, 279] on p "Chats" at bounding box center [60, 286] width 31 height 15
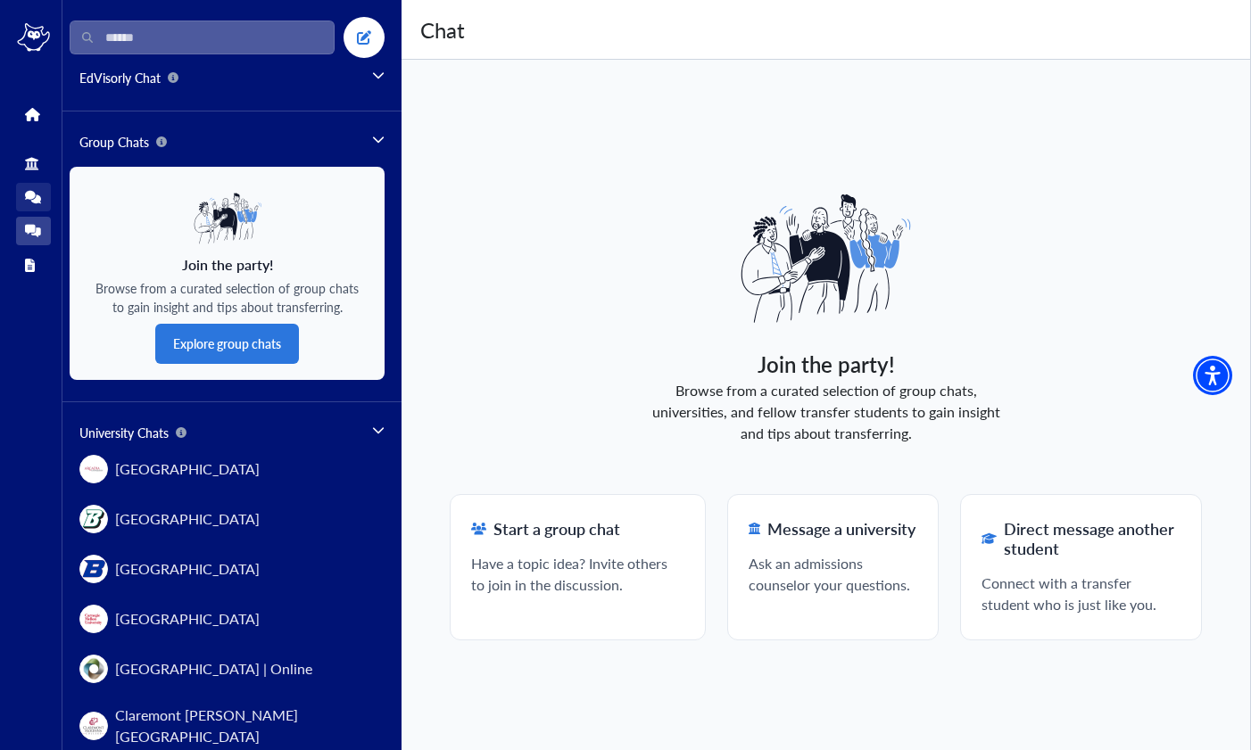
click at [42, 202] on link "Group Chats" at bounding box center [33, 197] width 35 height 29
